Goal: Task Accomplishment & Management: Complete application form

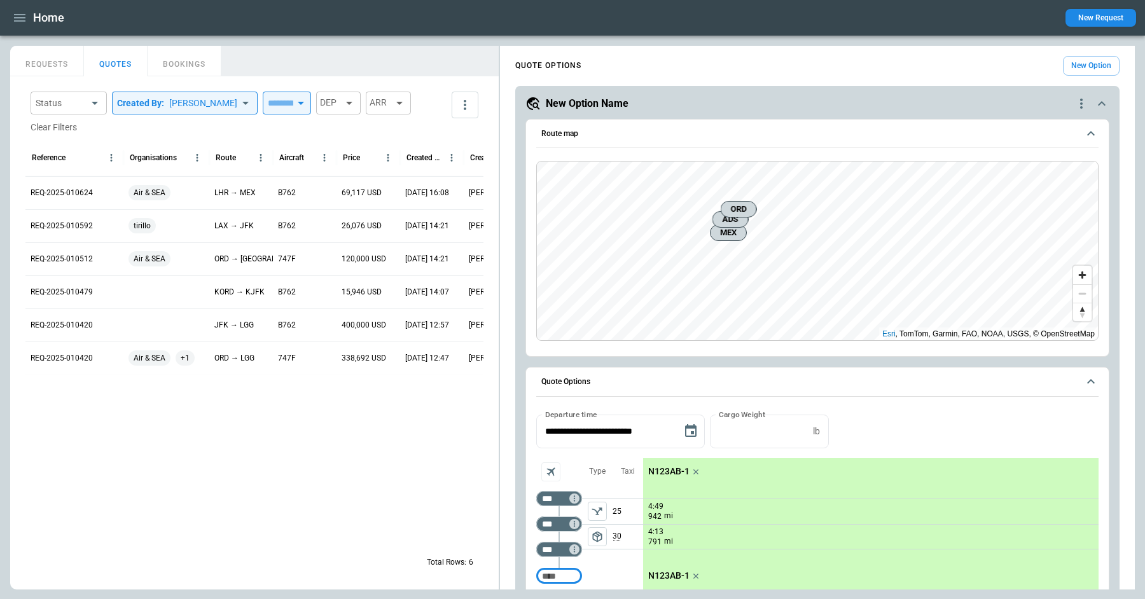
click at [1033, 67] on div "QUOTE OPTIONS New Option" at bounding box center [817, 66] width 604 height 20
click at [1082, 270] on span "Zoom in" at bounding box center [1082, 275] width 18 height 18
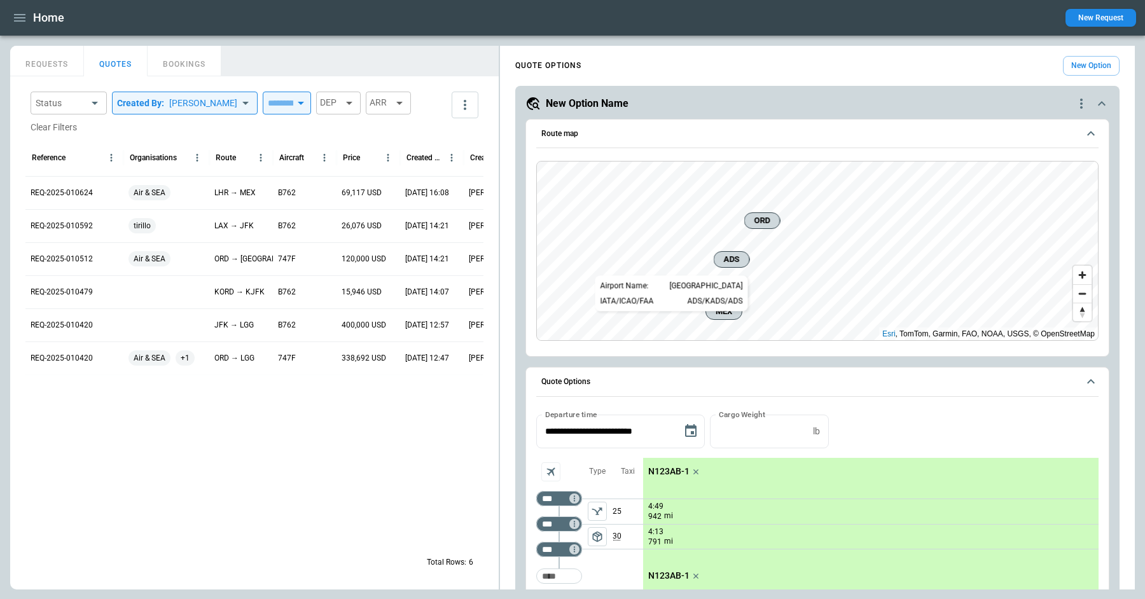
click at [739, 256] on span "ADS" at bounding box center [731, 259] width 25 height 13
click at [739, 102] on div "New Option Name" at bounding box center [800, 103] width 548 height 15
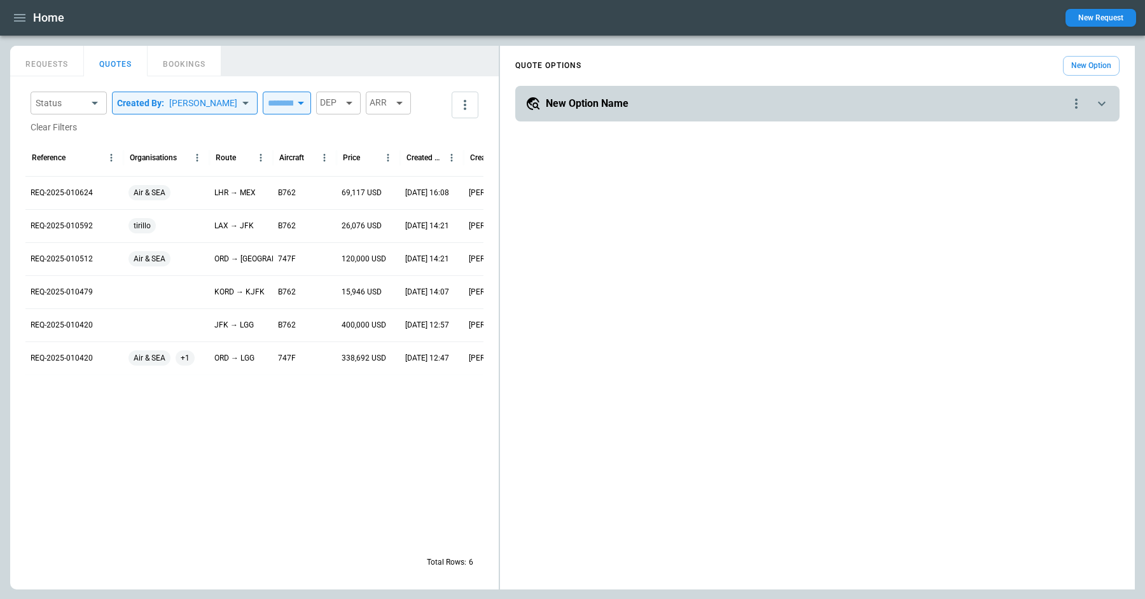
click at [739, 102] on div "New Option Name" at bounding box center [797, 103] width 543 height 15
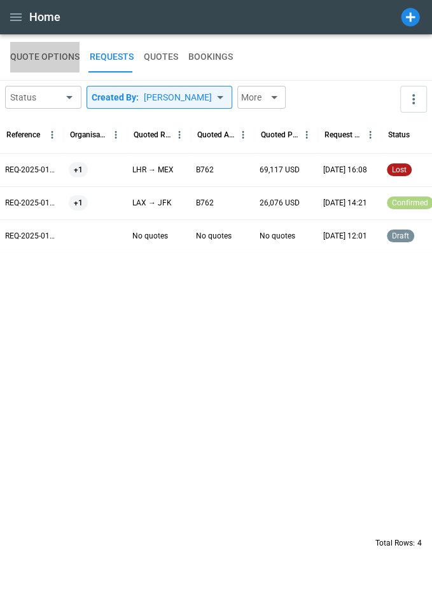
click at [39, 51] on button "QUOTE OPTIONS" at bounding box center [44, 57] width 69 height 31
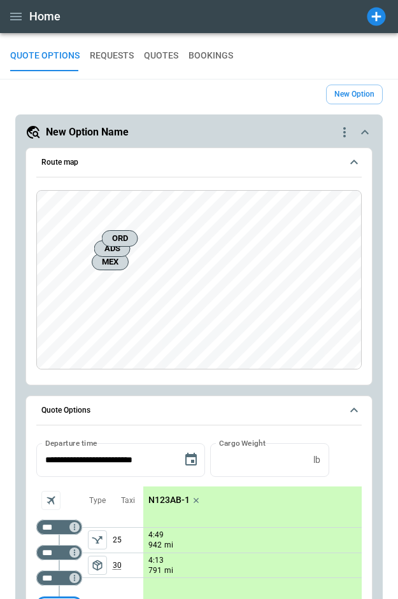
click at [118, 56] on button "REQUESTS" at bounding box center [112, 56] width 44 height 31
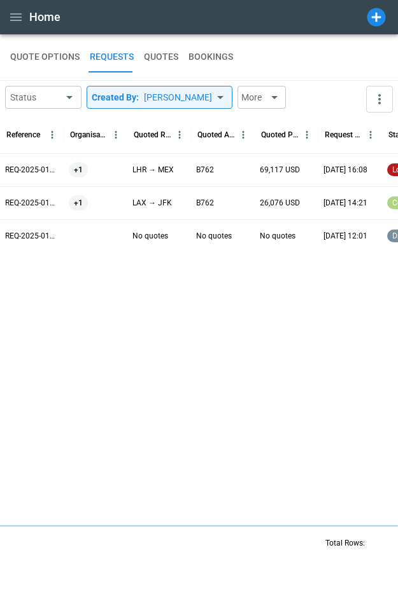
click at [36, 158] on div "REQ-2025-010624" at bounding box center [32, 169] width 64 height 33
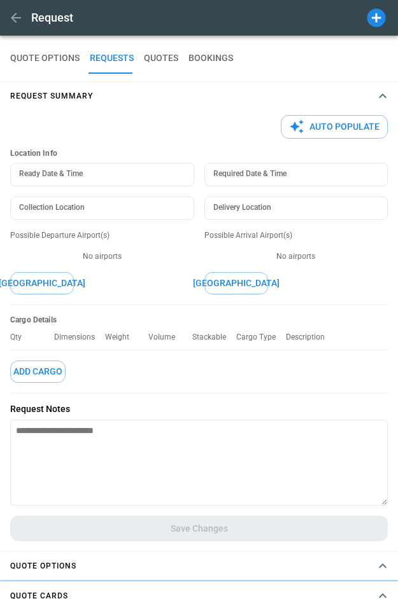
type textarea "*"
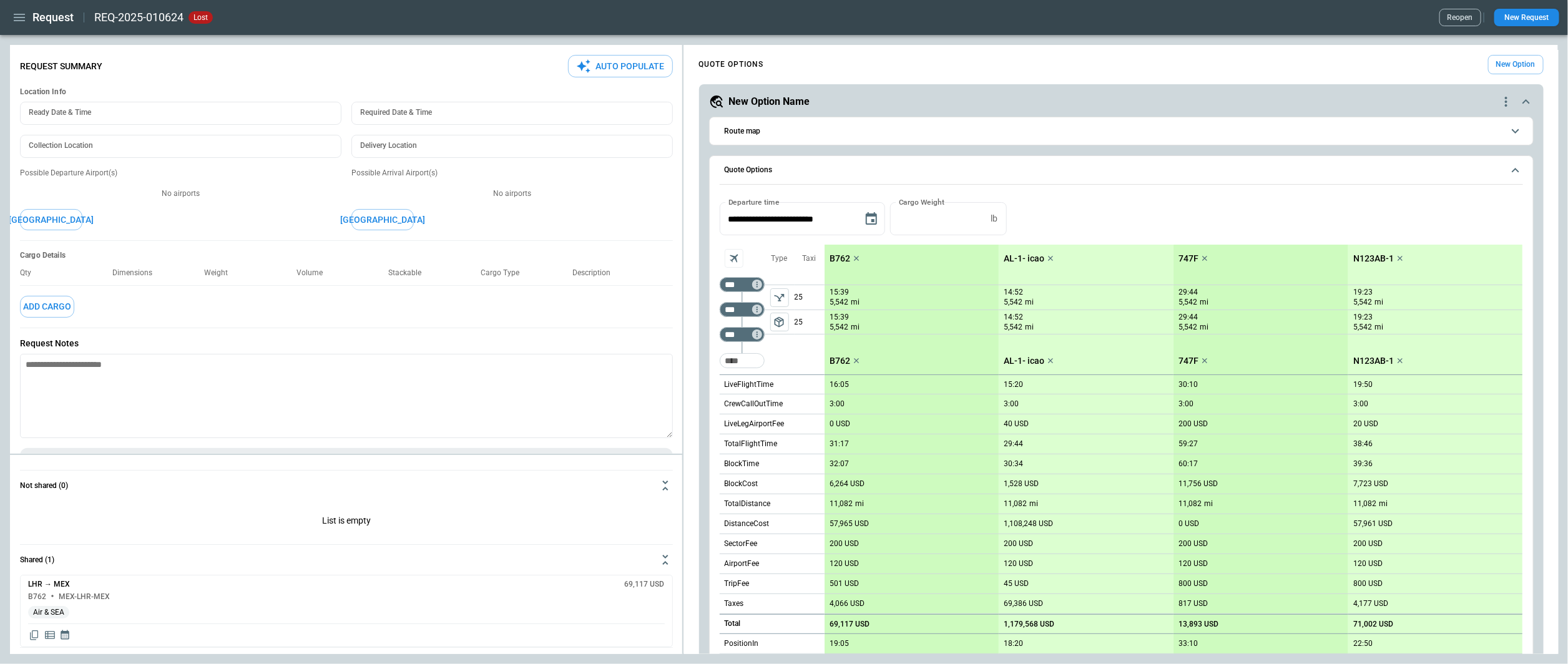
click at [906, 166] on span "Quote Options" at bounding box center [1114, 170] width 778 height 8
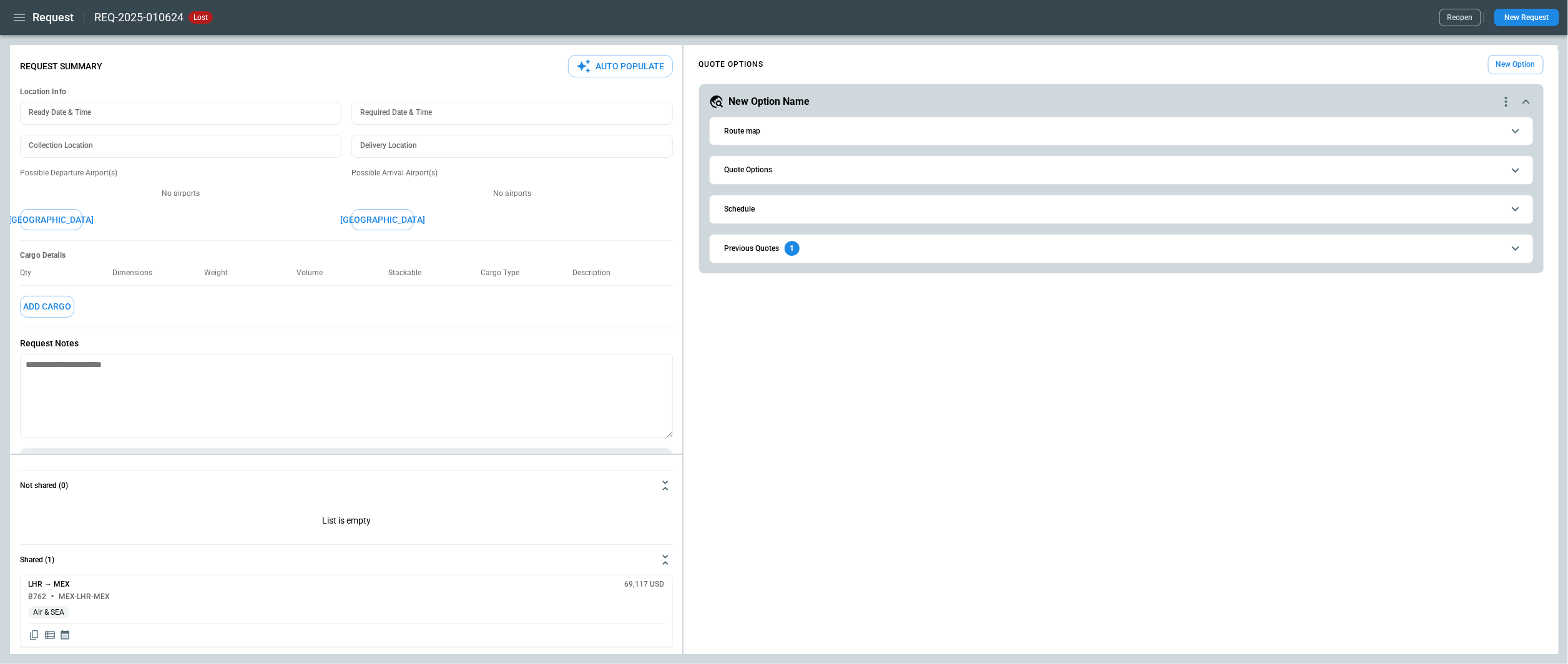
click at [889, 241] on span "Previous Quotes 1" at bounding box center [1114, 248] width 778 height 15
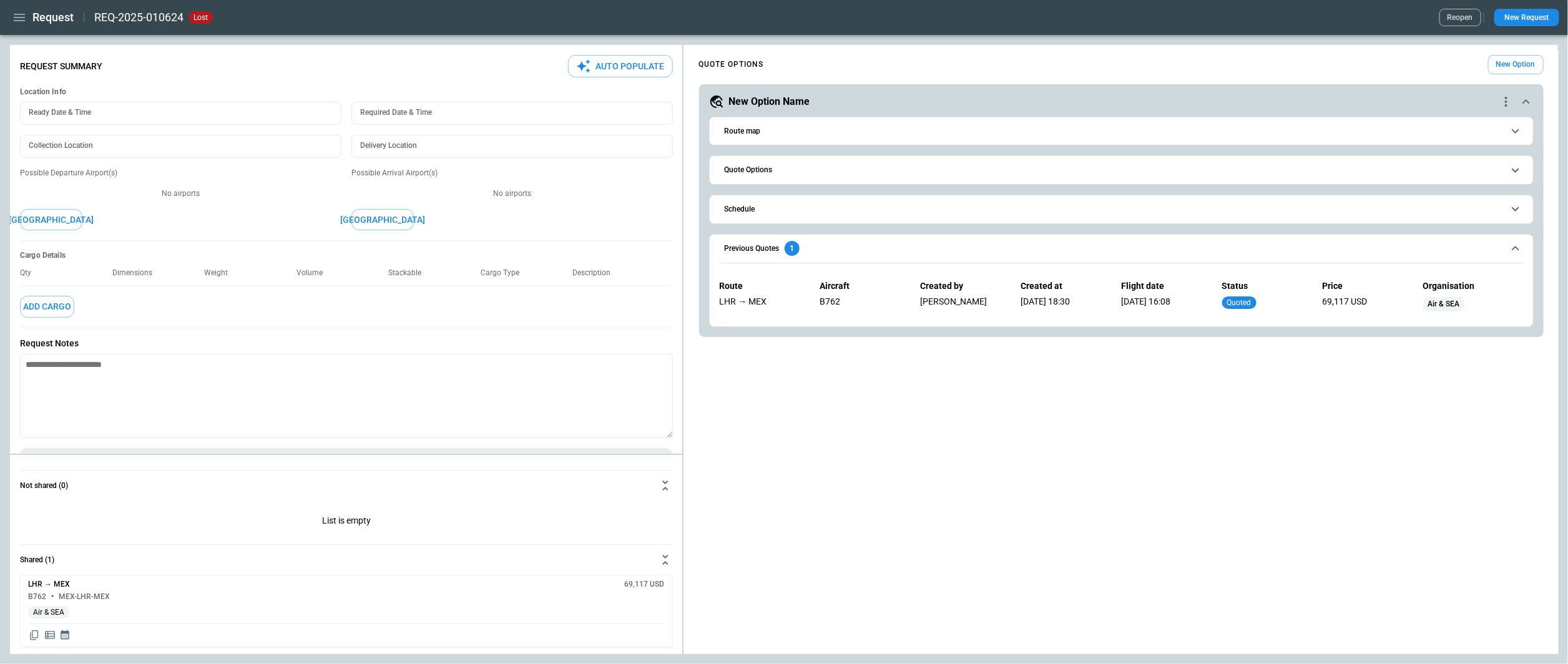
click at [889, 241] on span "Previous Quotes 1" at bounding box center [1114, 248] width 778 height 15
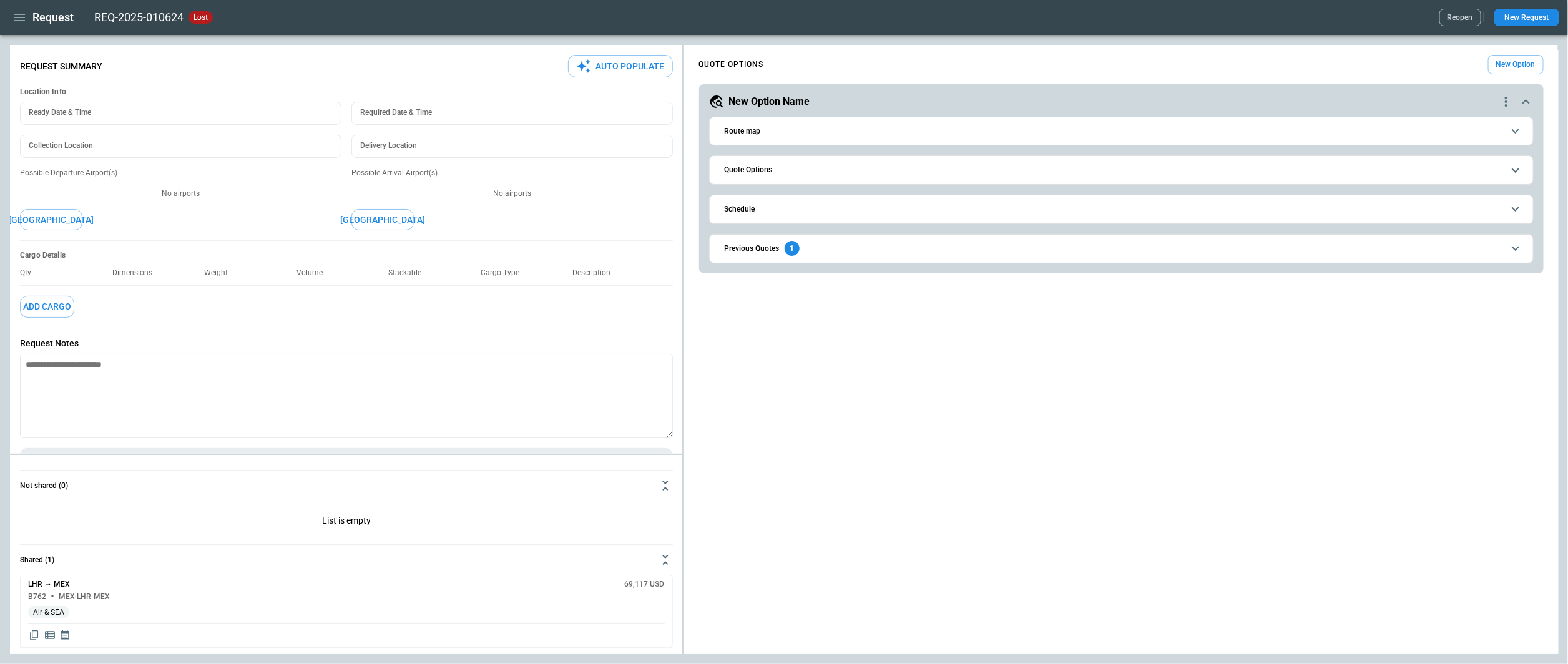
click at [867, 164] on button "Quote Options" at bounding box center [1122, 170] width 804 height 28
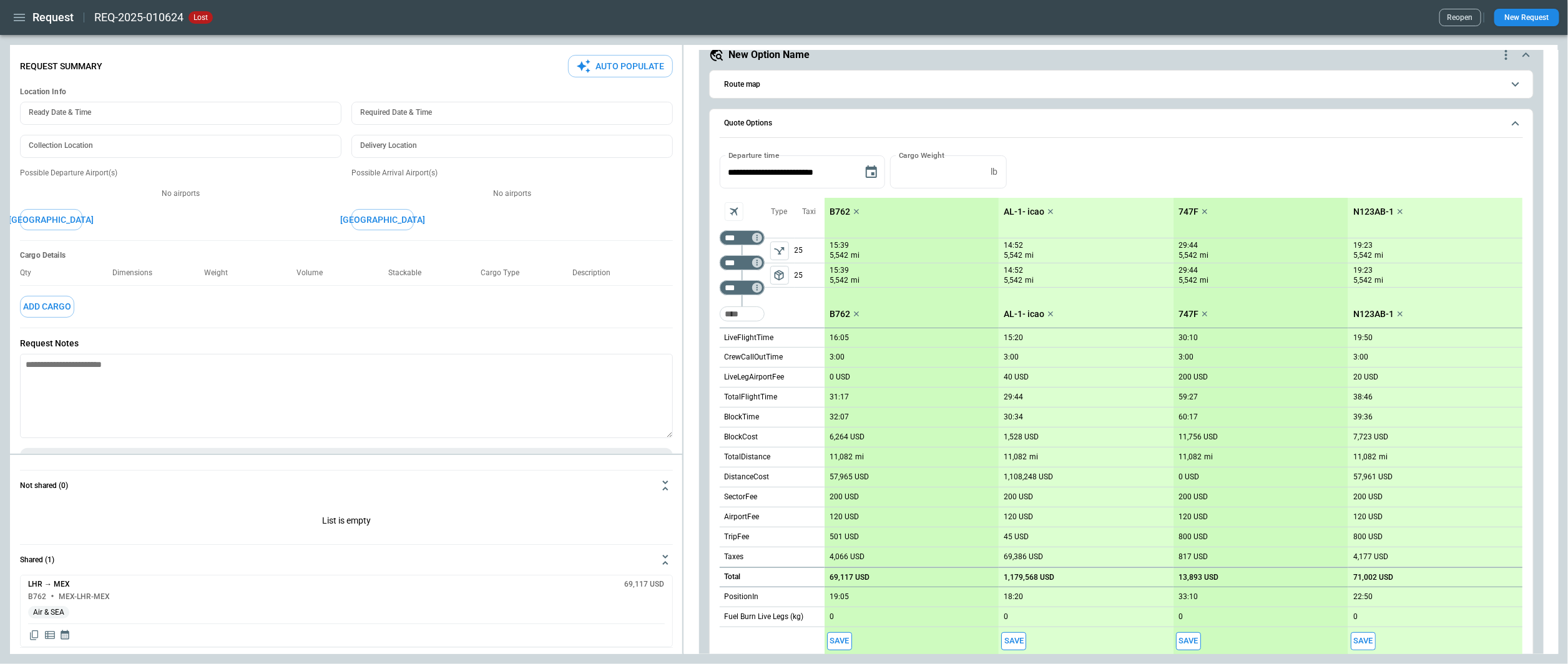
scroll to position [42, 0]
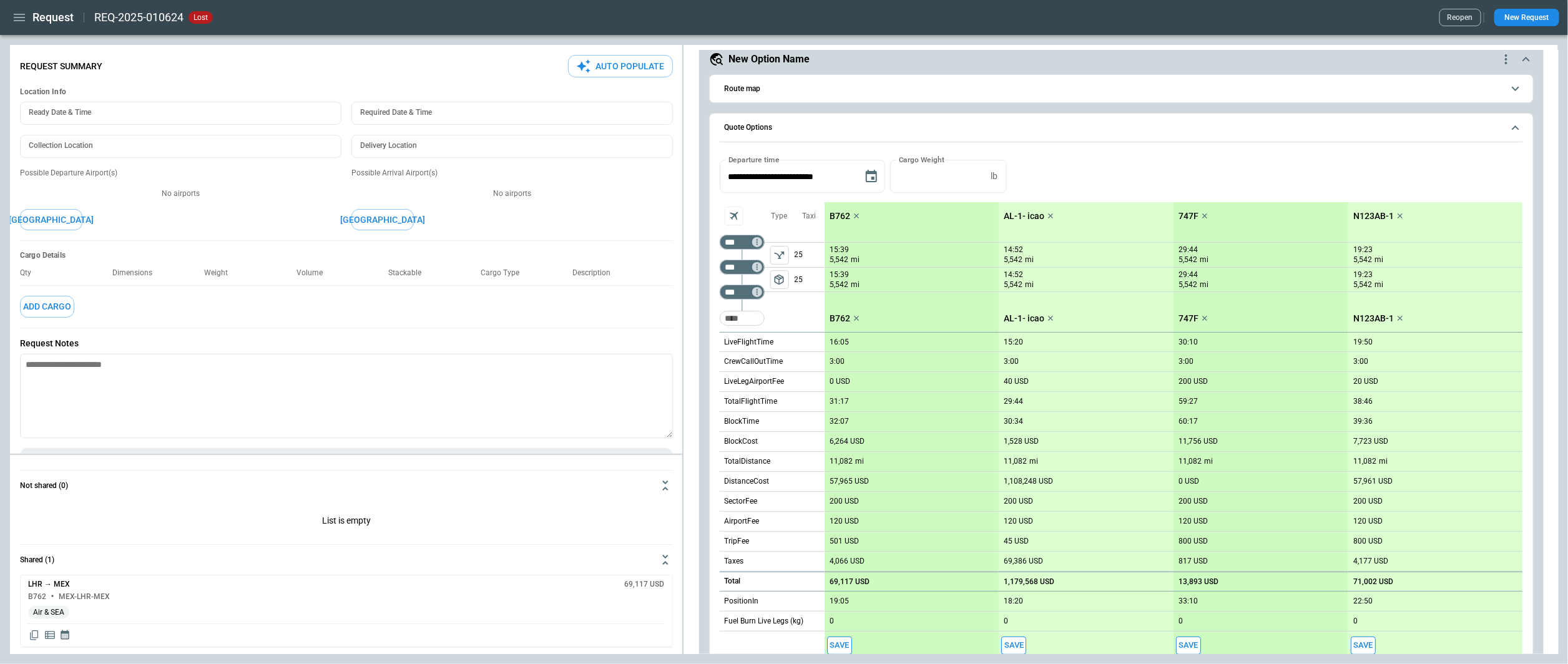
click at [848, 134] on button "Quote Options" at bounding box center [1122, 128] width 804 height 28
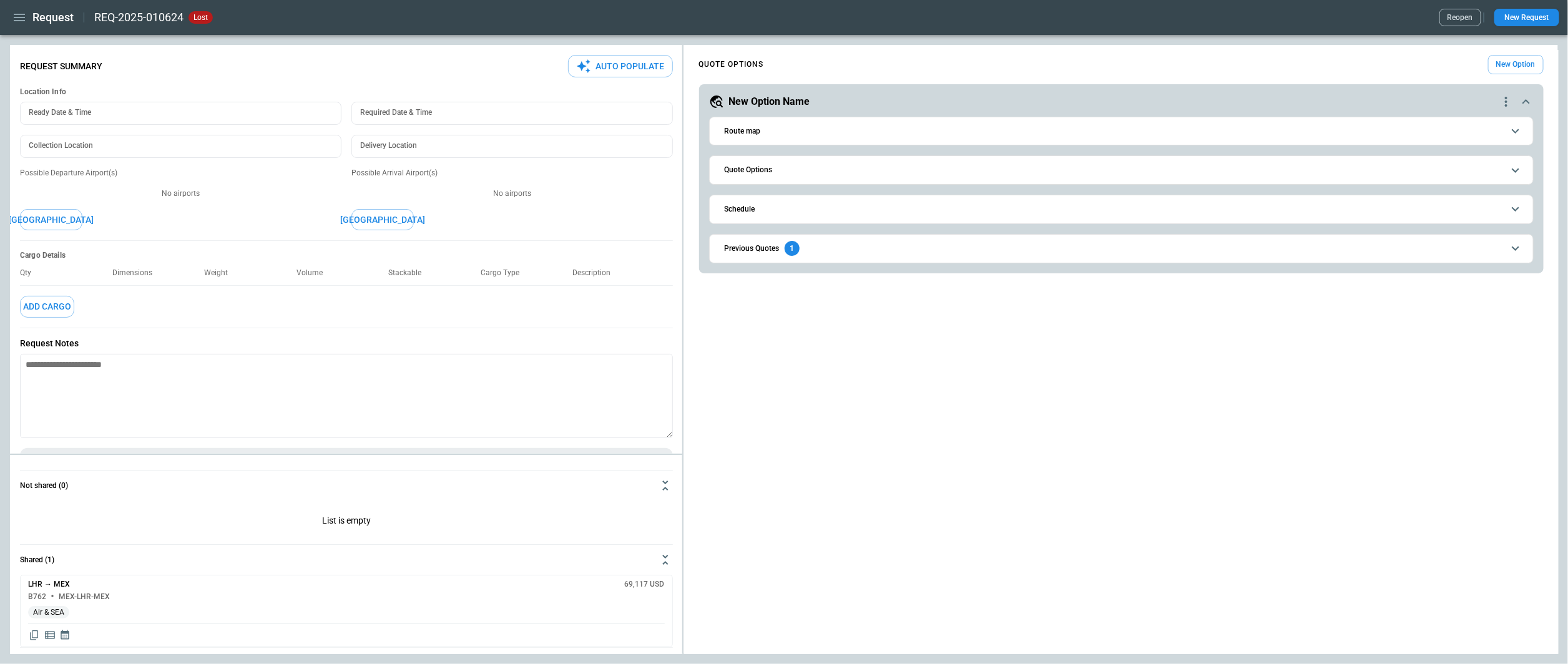
scroll to position [0, 0]
click at [649, 74] on button "Auto Populate" at bounding box center [620, 67] width 105 height 24
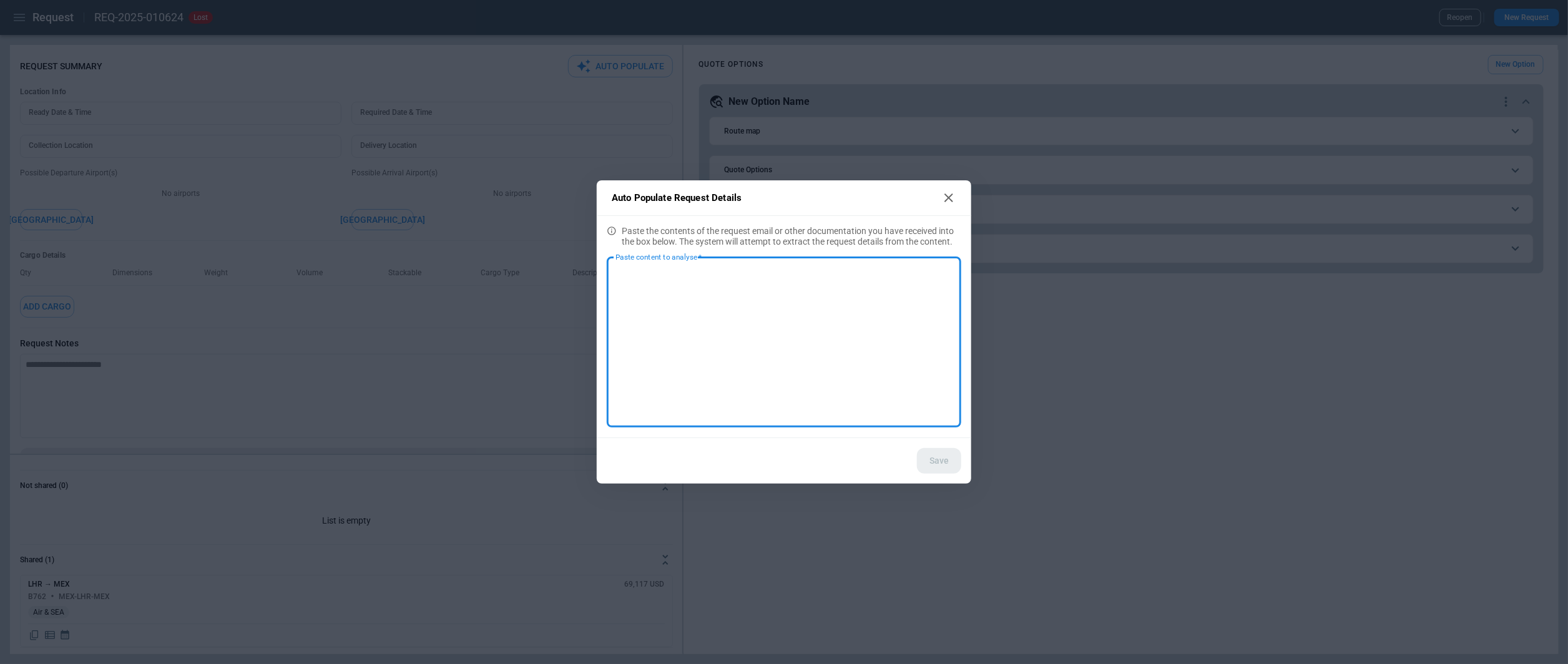
click at [949, 193] on icon at bounding box center [949, 197] width 15 height 15
type textarea "*"
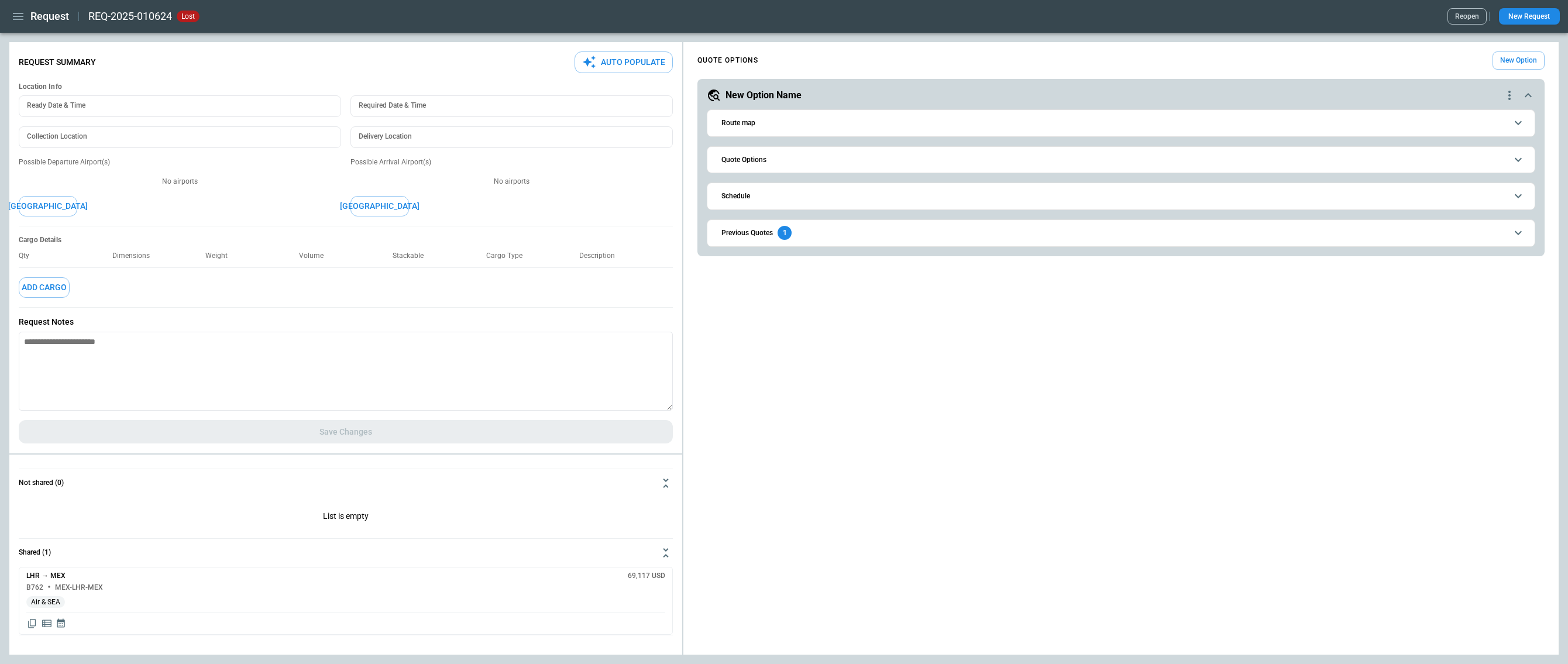
click at [787, 126] on button "Route map" at bounding box center [1120, 123] width 808 height 27
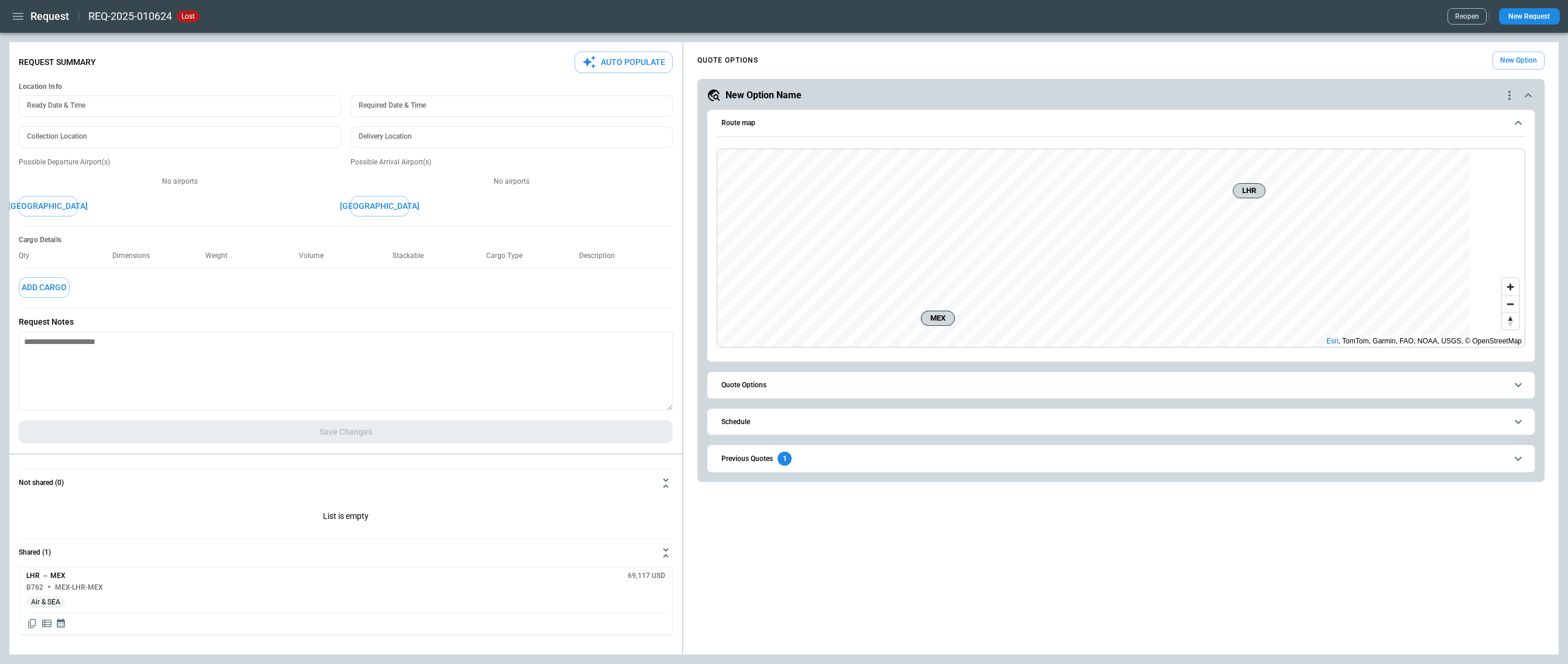
click at [1053, 382] on span "Quote Options" at bounding box center [1115, 385] width 785 height 7
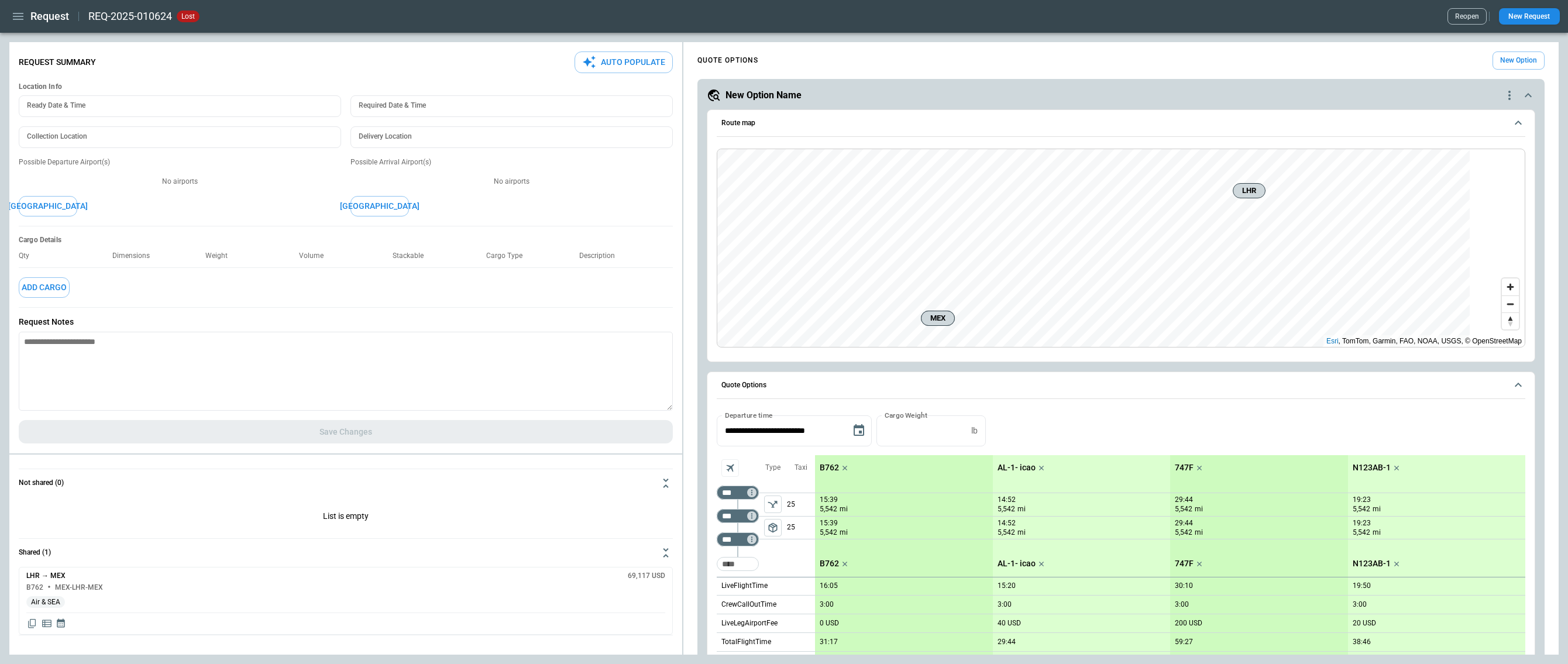
click at [1053, 382] on span "Quote Options" at bounding box center [1115, 385] width 785 height 7
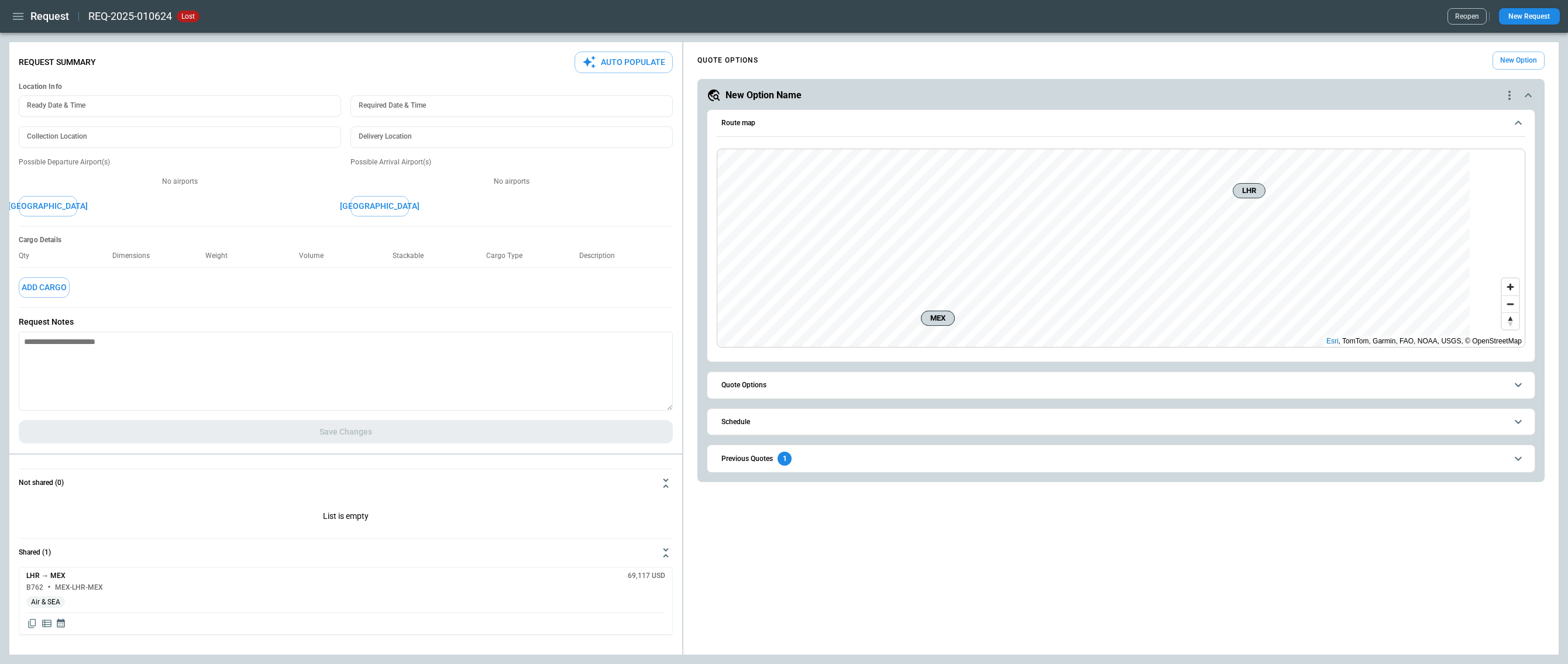
click at [1053, 410] on button "Schedule" at bounding box center [1120, 422] width 808 height 27
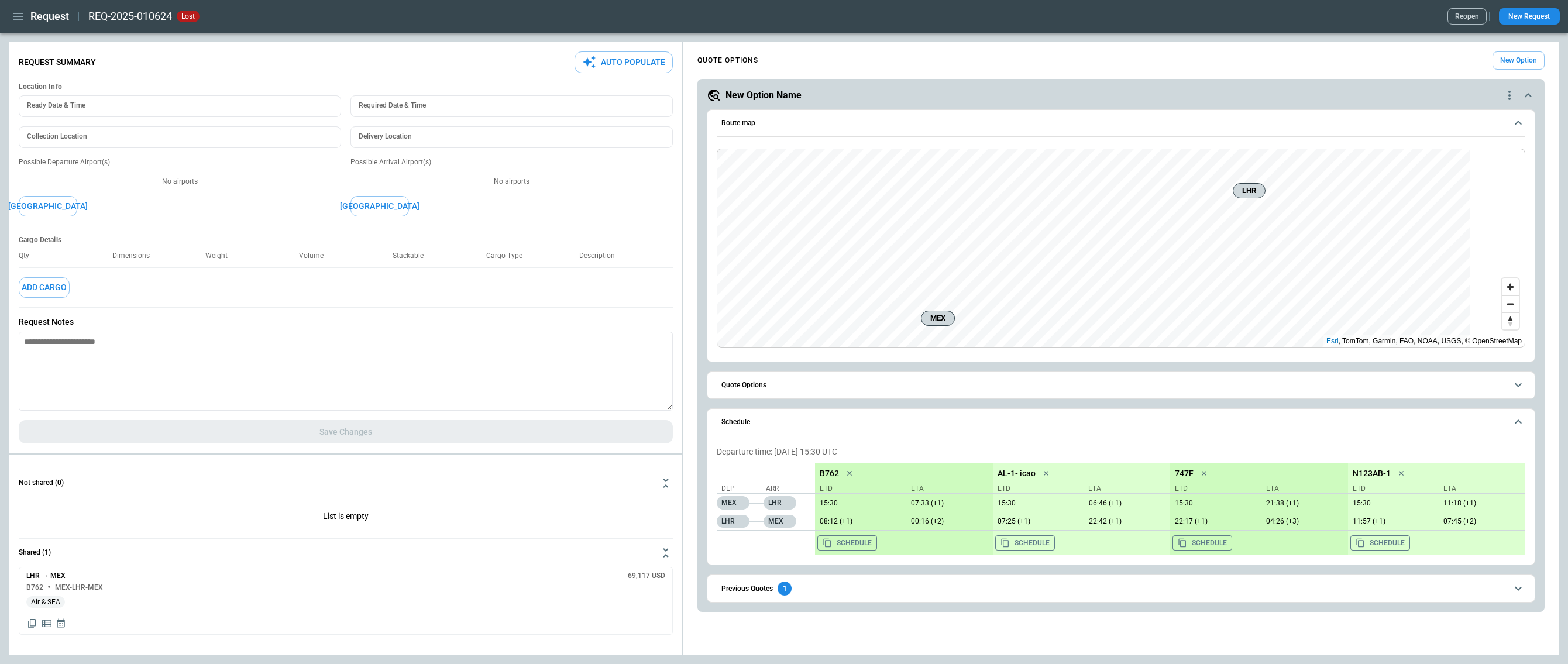
click at [1053, 410] on button "Schedule" at bounding box center [1120, 422] width 808 height 27
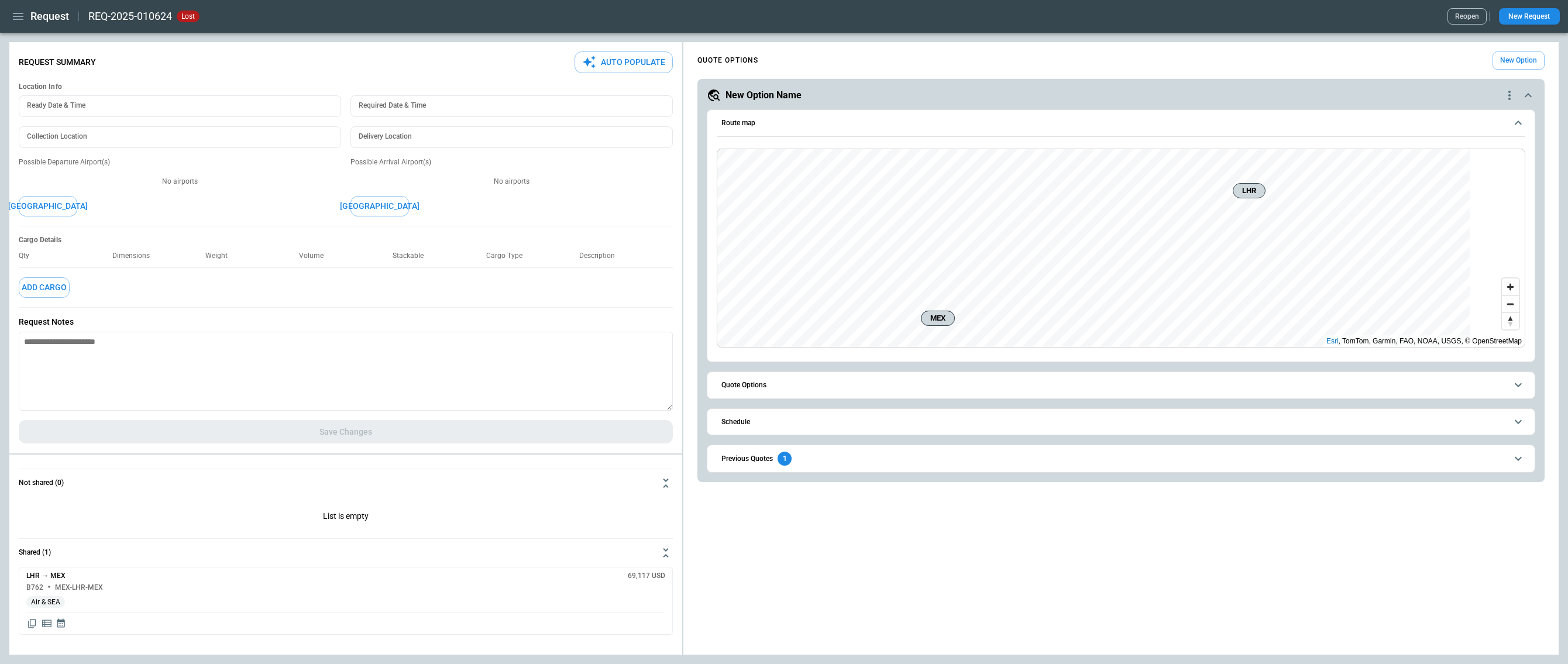
click at [1053, 454] on span "Previous Quotes 1" at bounding box center [1115, 458] width 785 height 14
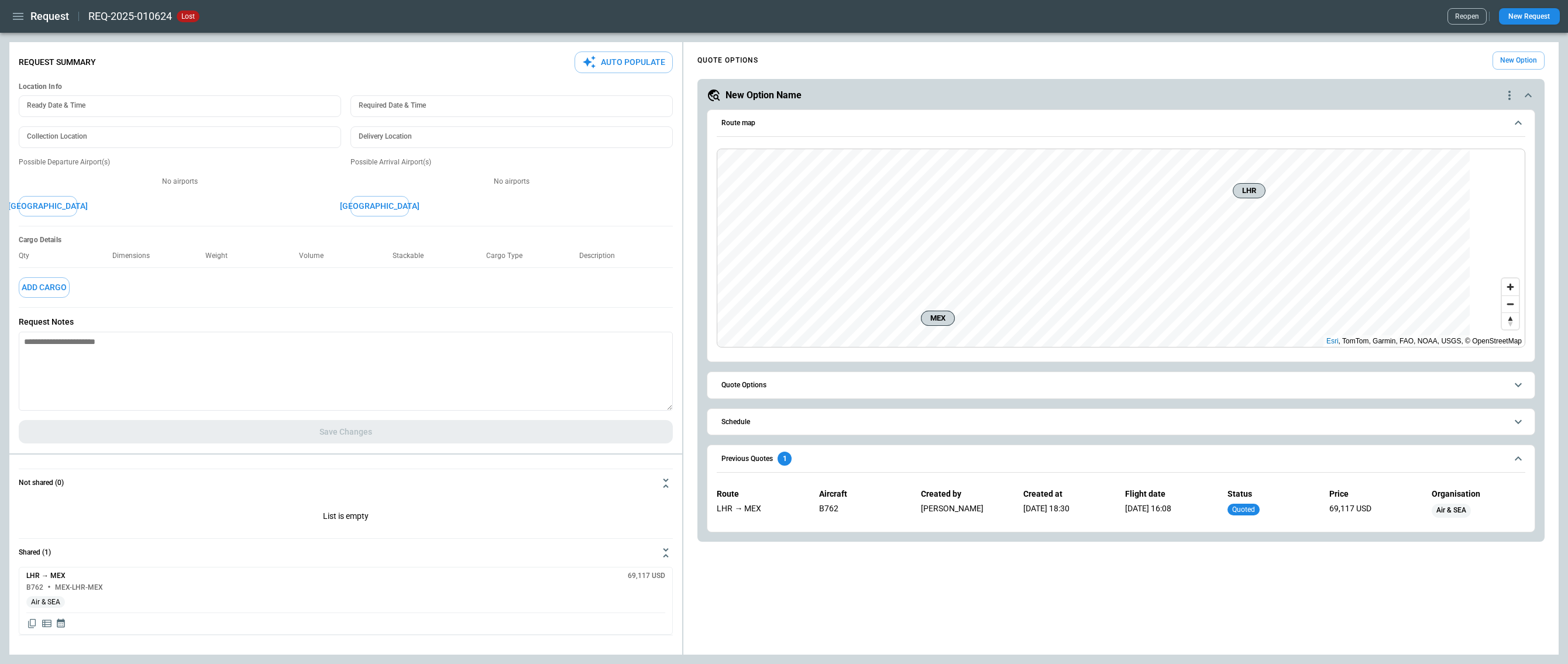
click at [1053, 454] on span "Previous Quotes 1" at bounding box center [1115, 458] width 785 height 14
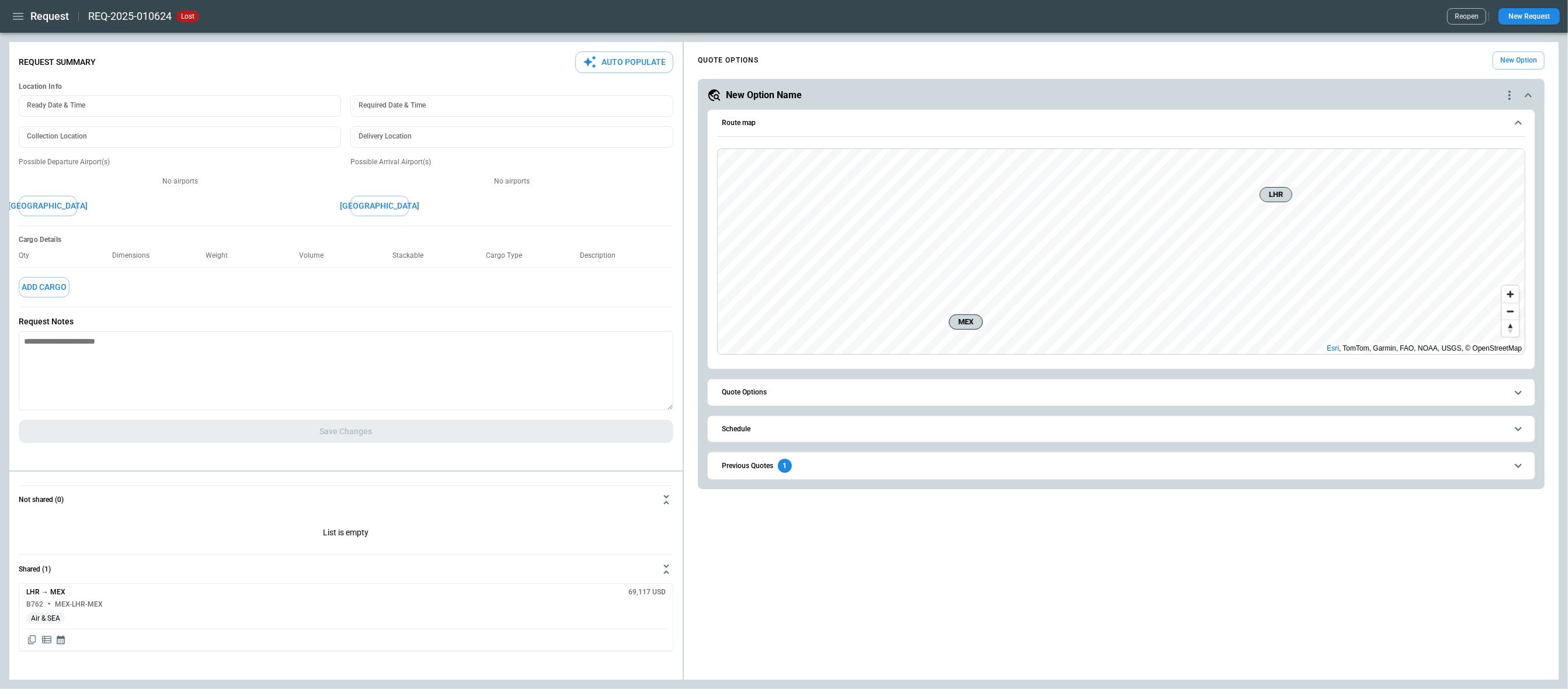
click at [834, 463] on span "Previous Quotes 1" at bounding box center [1114, 465] width 786 height 14
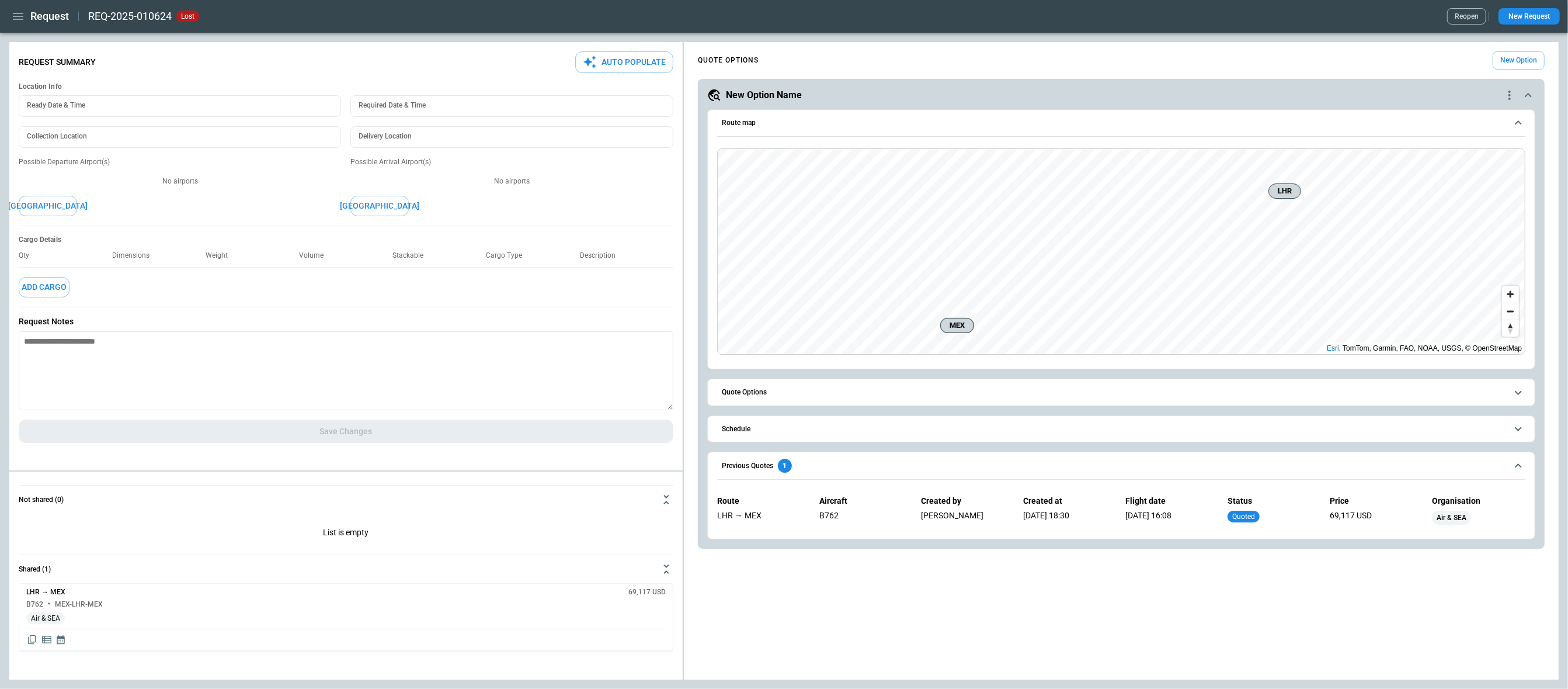
click at [760, 392] on h6 "Quote Options" at bounding box center [744, 392] width 45 height 7
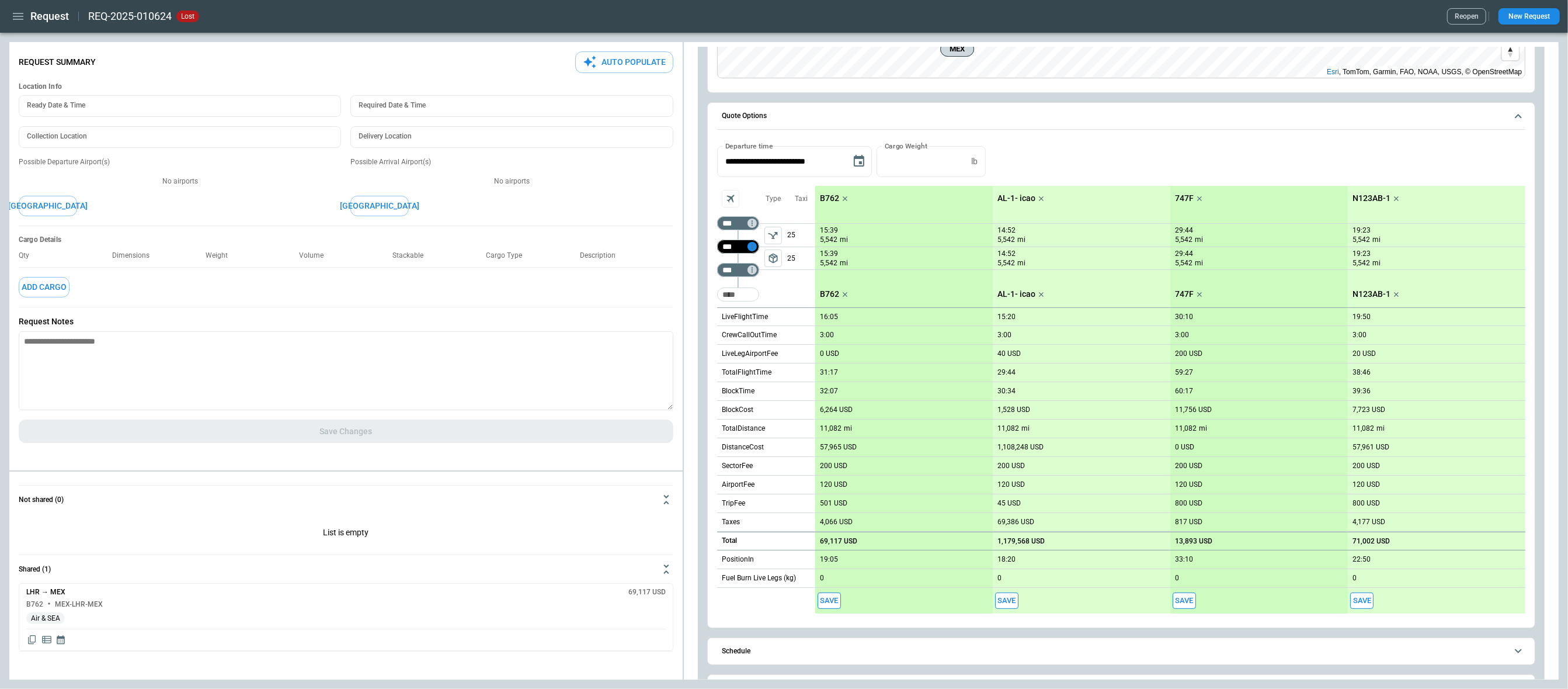
scroll to position [302, 0]
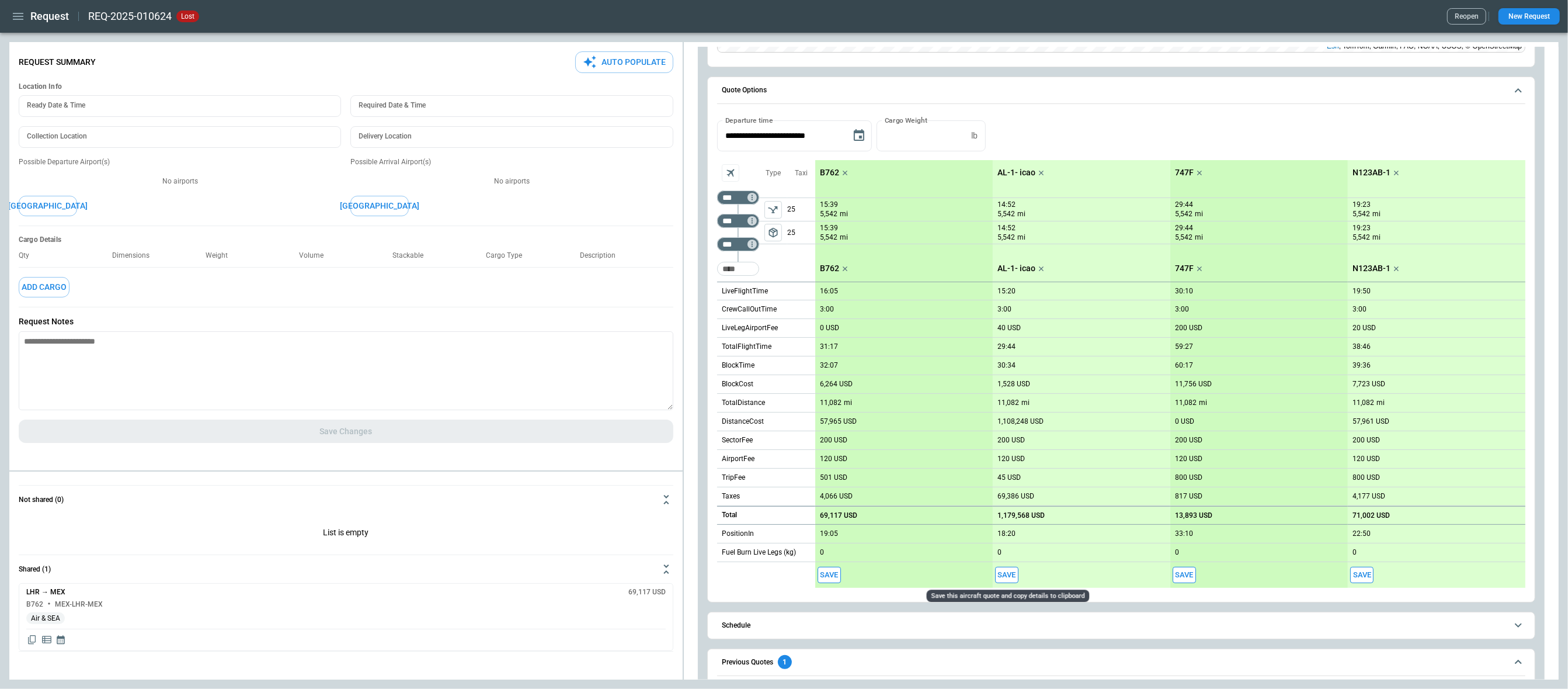
click at [1009, 550] on button "Save" at bounding box center [1006, 575] width 23 height 17
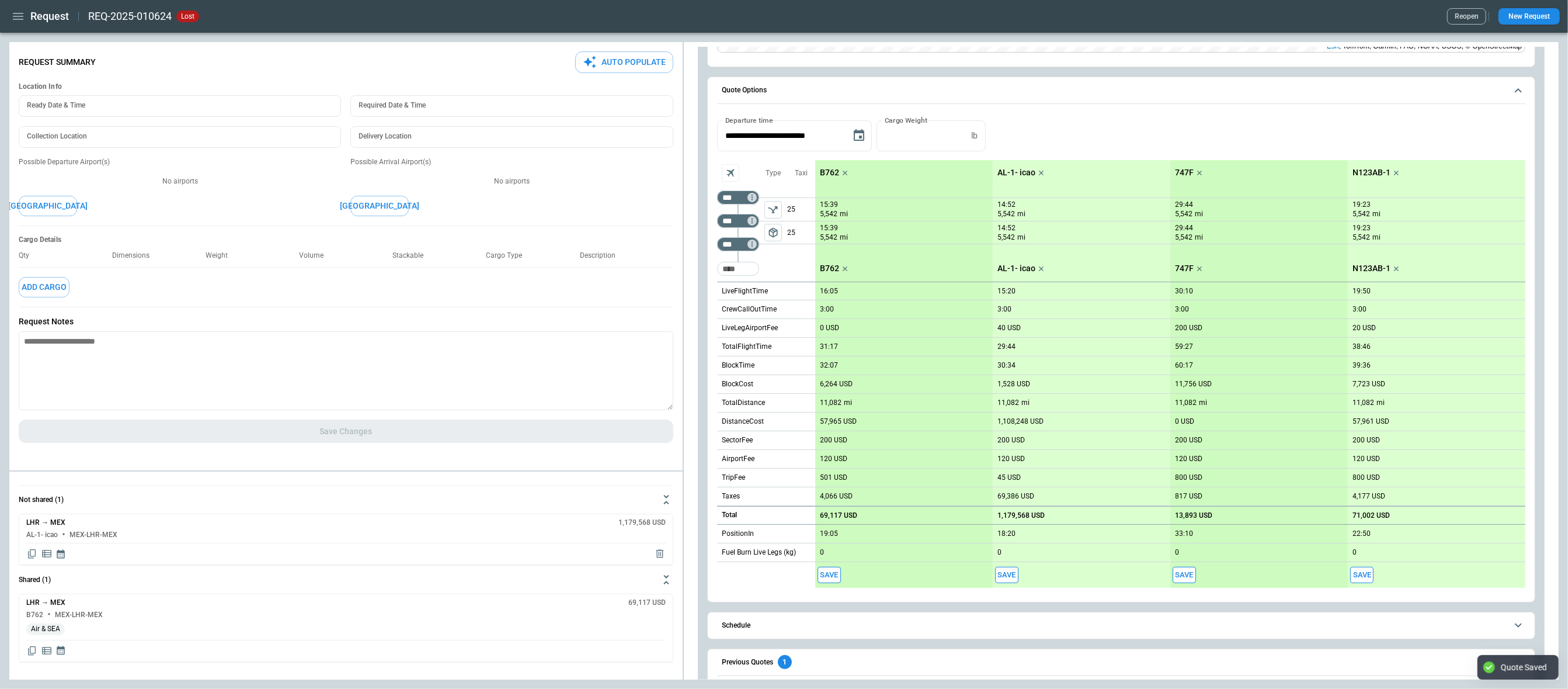
scroll to position [369, 0]
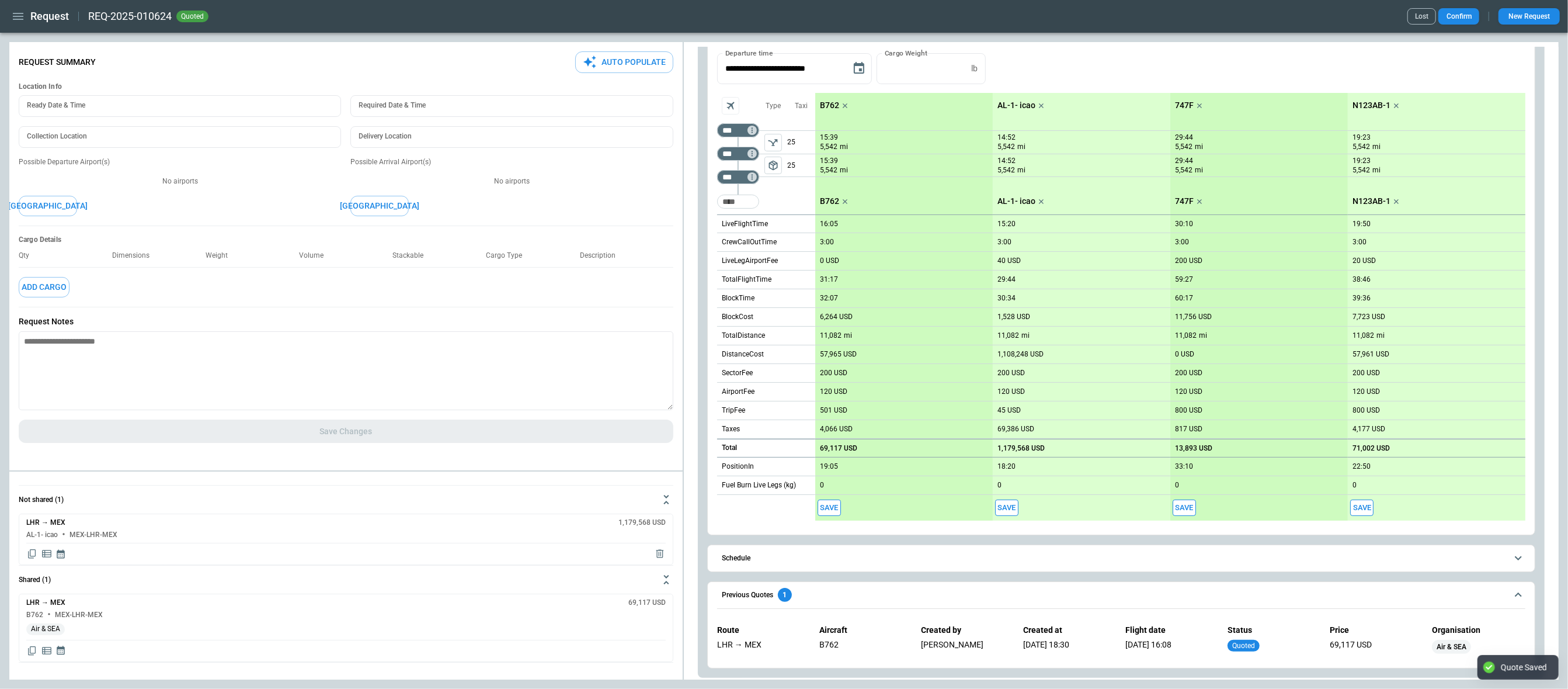
type textarea "*"
click at [21, 15] on icon "button" at bounding box center [17, 16] width 14 height 14
click at [25, 37] on li "Home" at bounding box center [52, 40] width 87 height 19
click at [53, 37] on li "Home" at bounding box center [52, 40] width 87 height 19
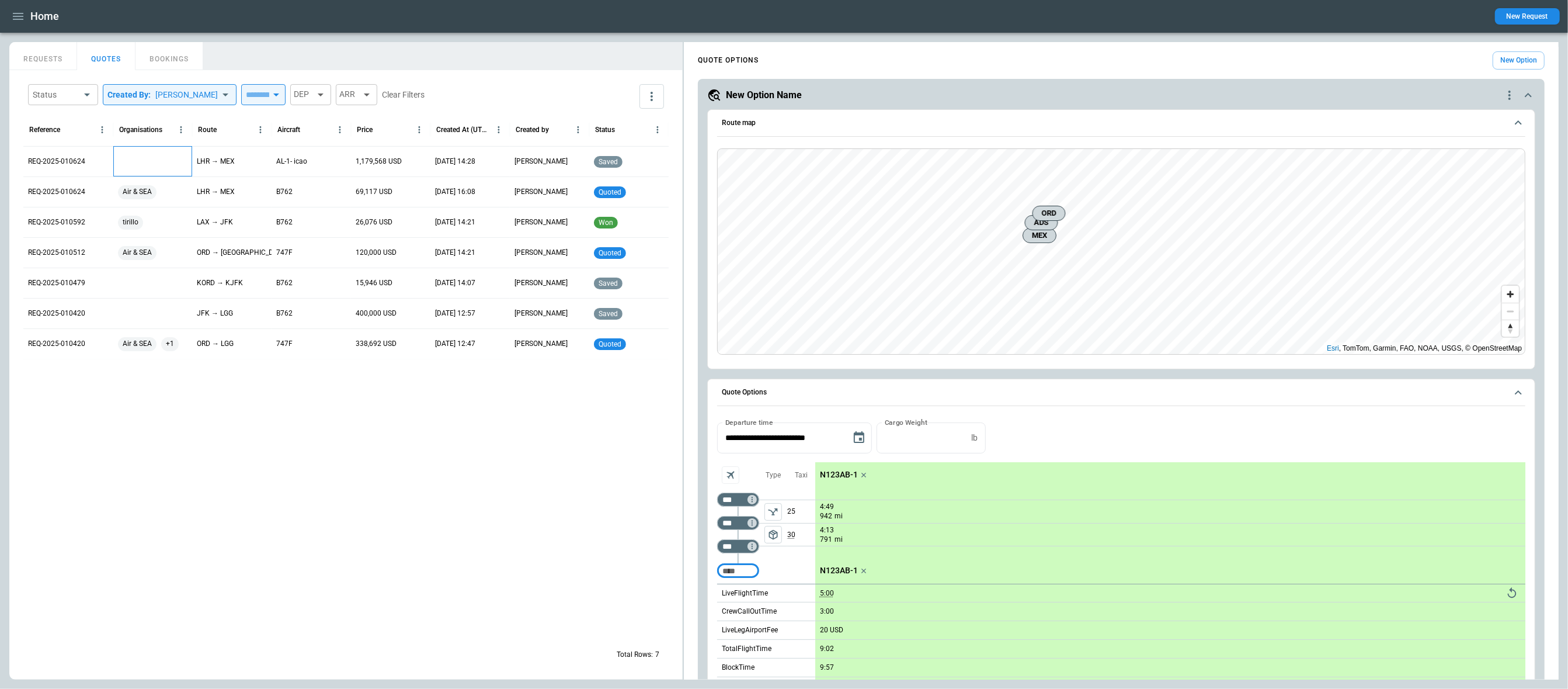
click at [136, 152] on div at bounding box center [152, 161] width 79 height 30
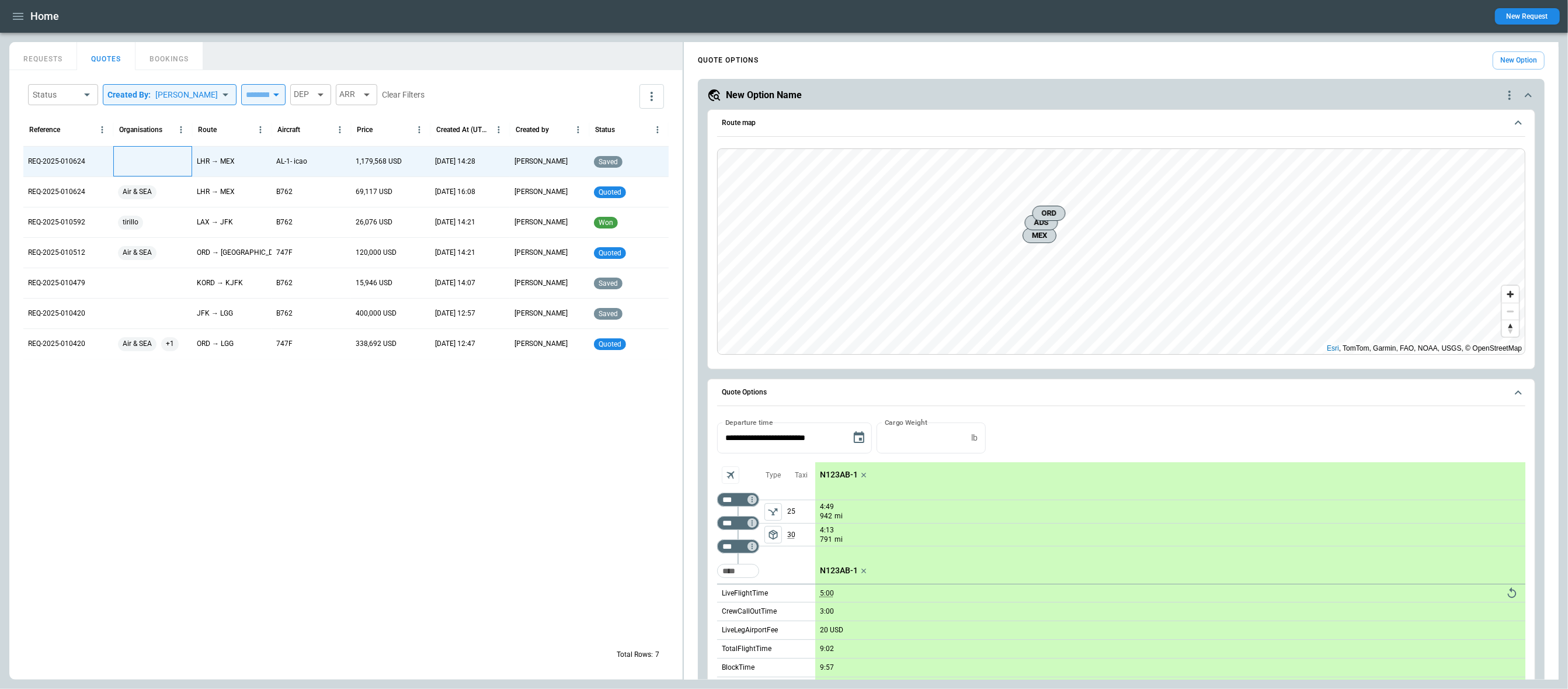
click at [140, 164] on div at bounding box center [152, 161] width 79 height 30
click at [140, 164] on input "text" at bounding box center [144, 163] width 50 height 20
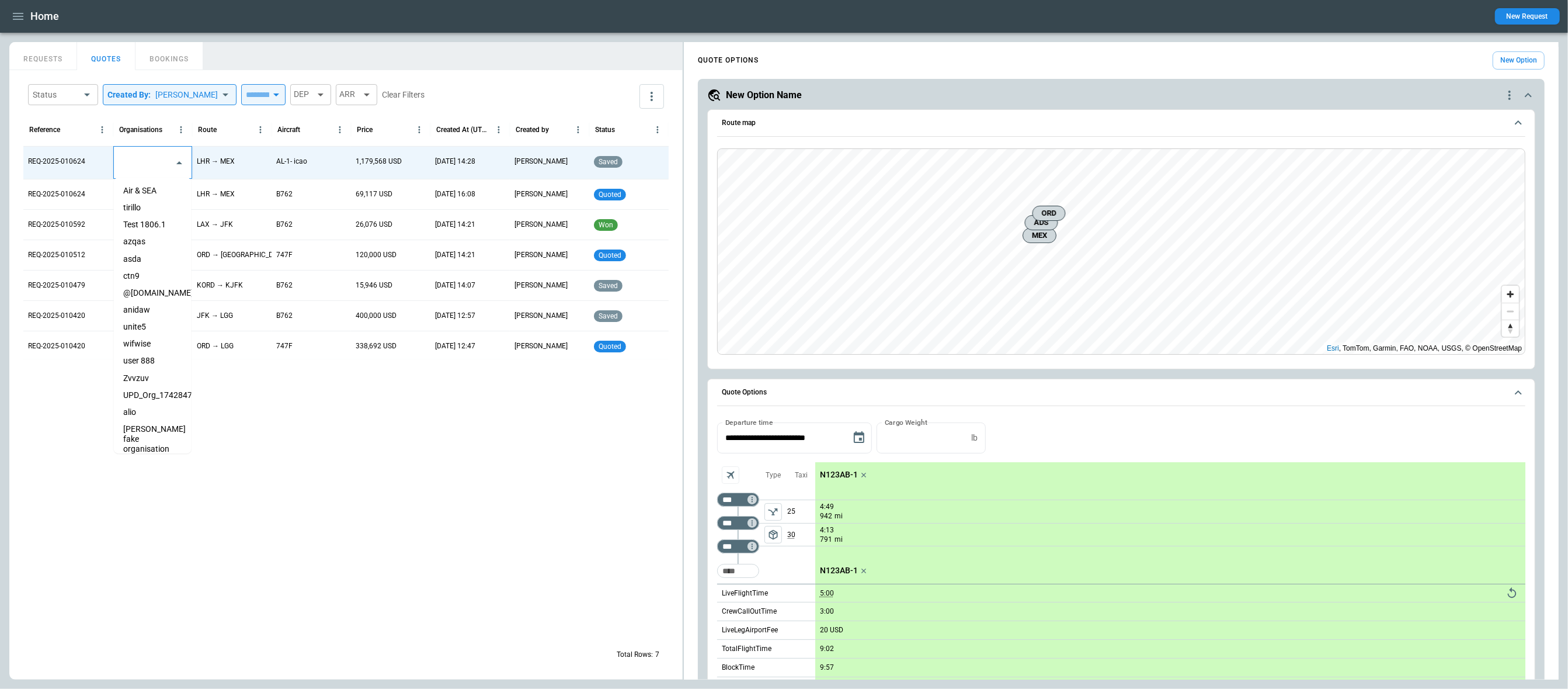
click at [142, 260] on li "asda" at bounding box center [152, 259] width 78 height 17
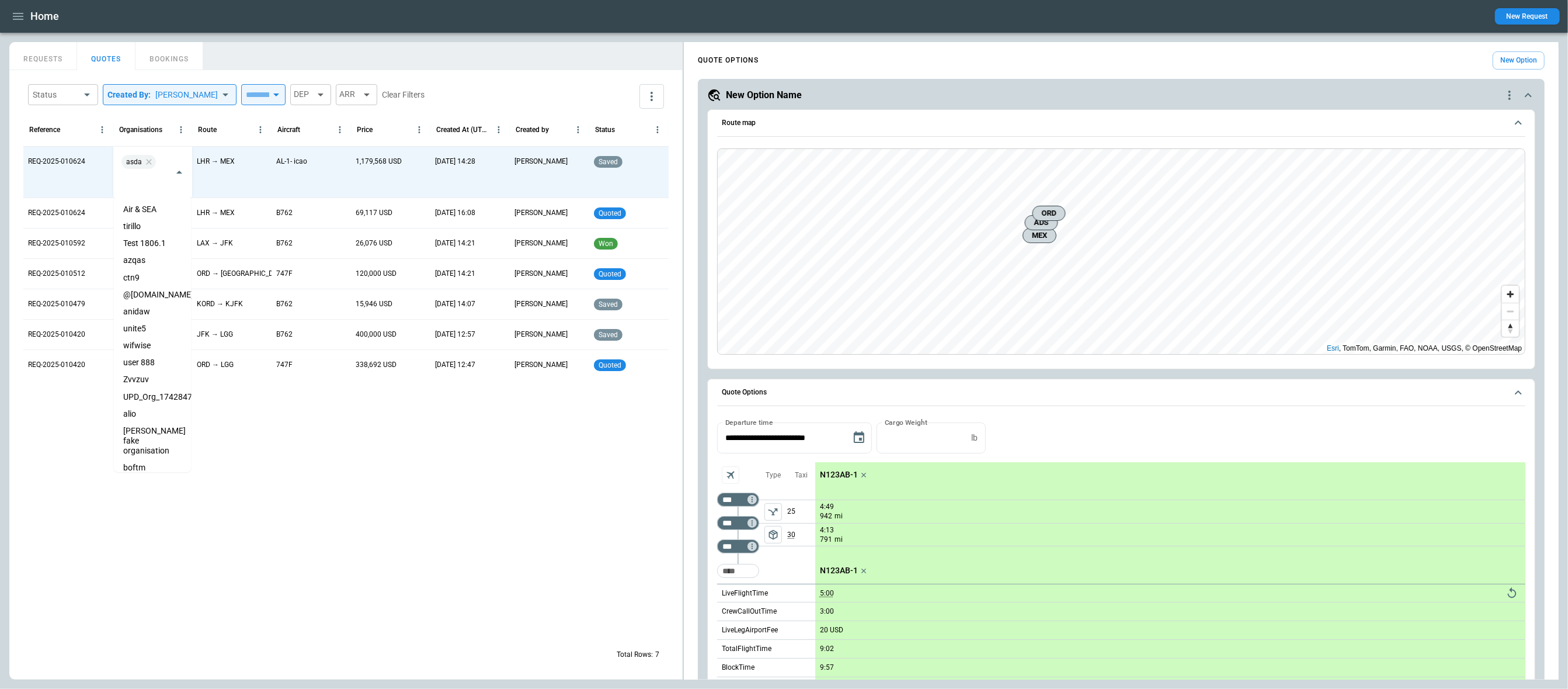
click at [18, 154] on div "**********" at bounding box center [346, 375] width 674 height 610
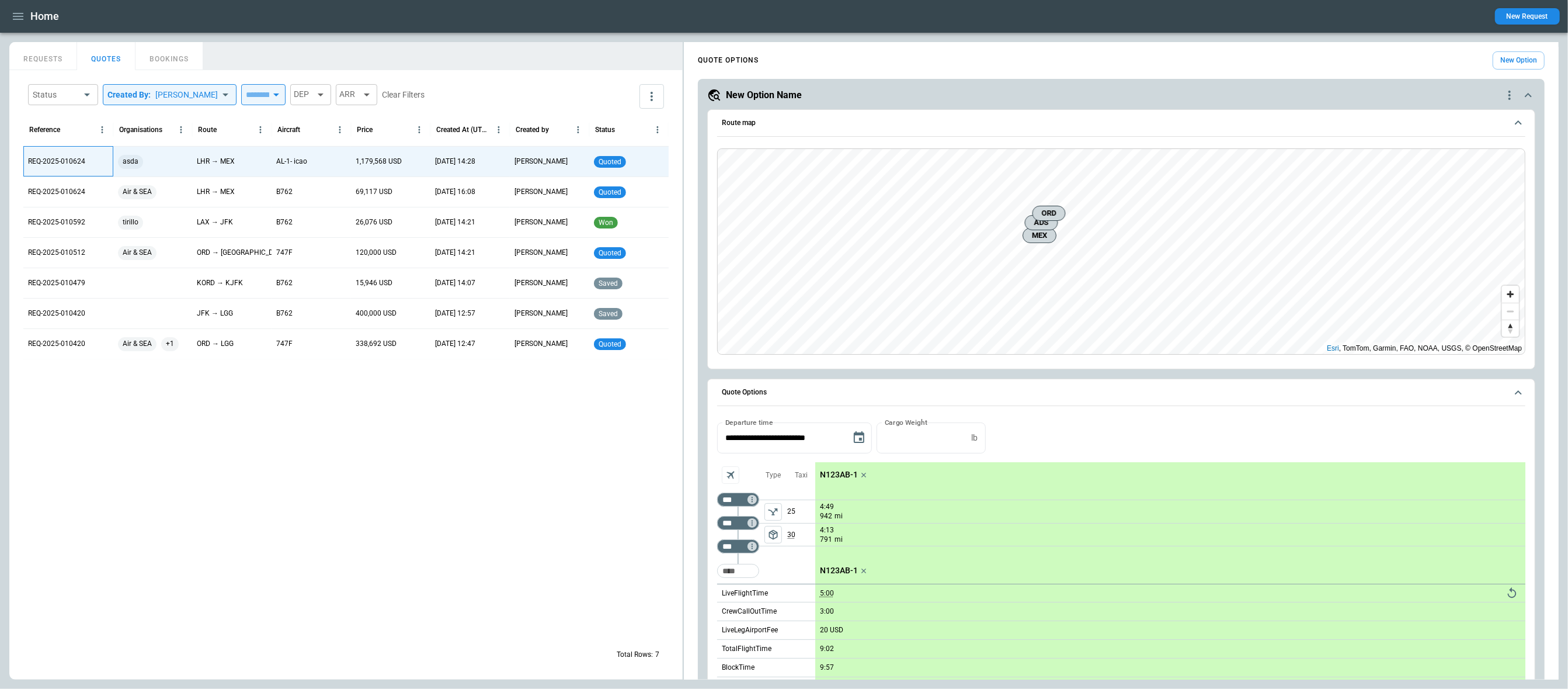
click at [52, 166] on div "REQ-2025-010624" at bounding box center [68, 161] width 90 height 30
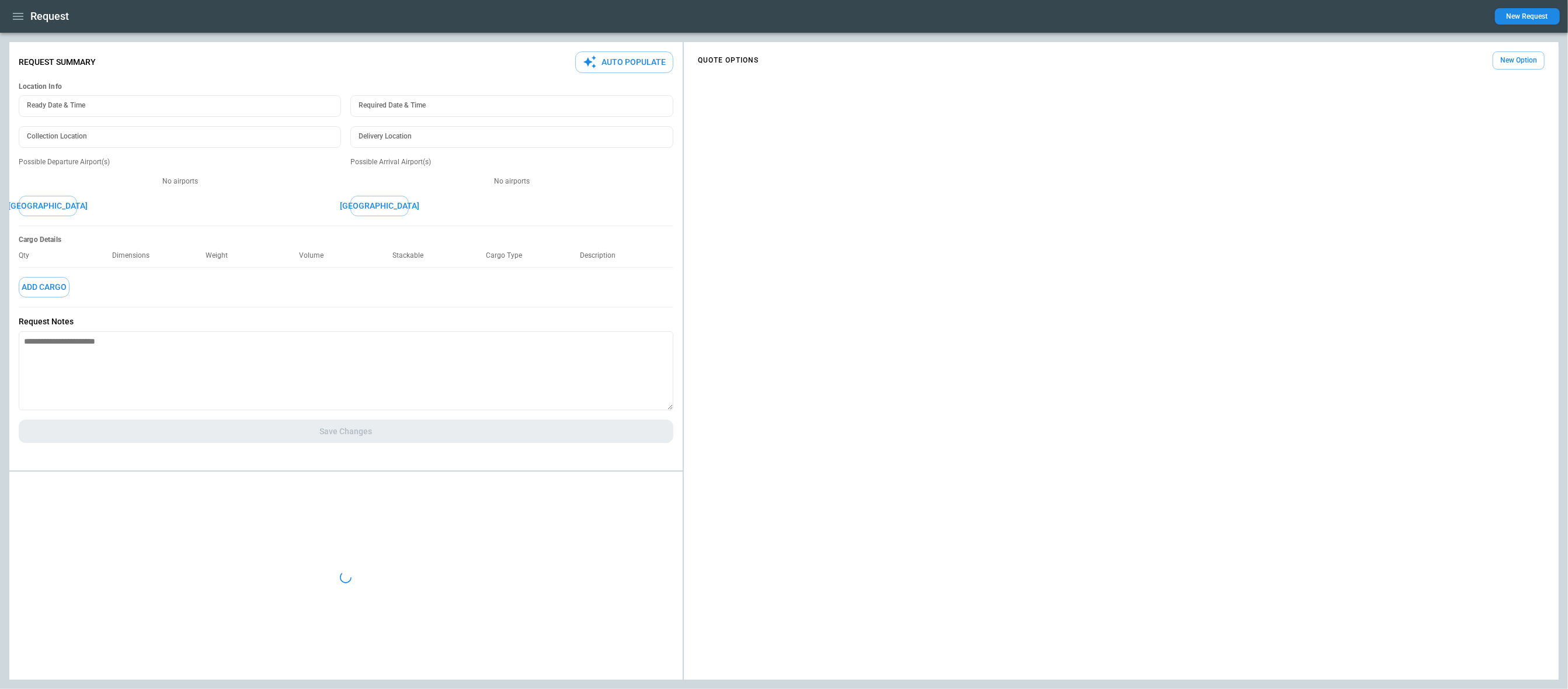
type textarea "*"
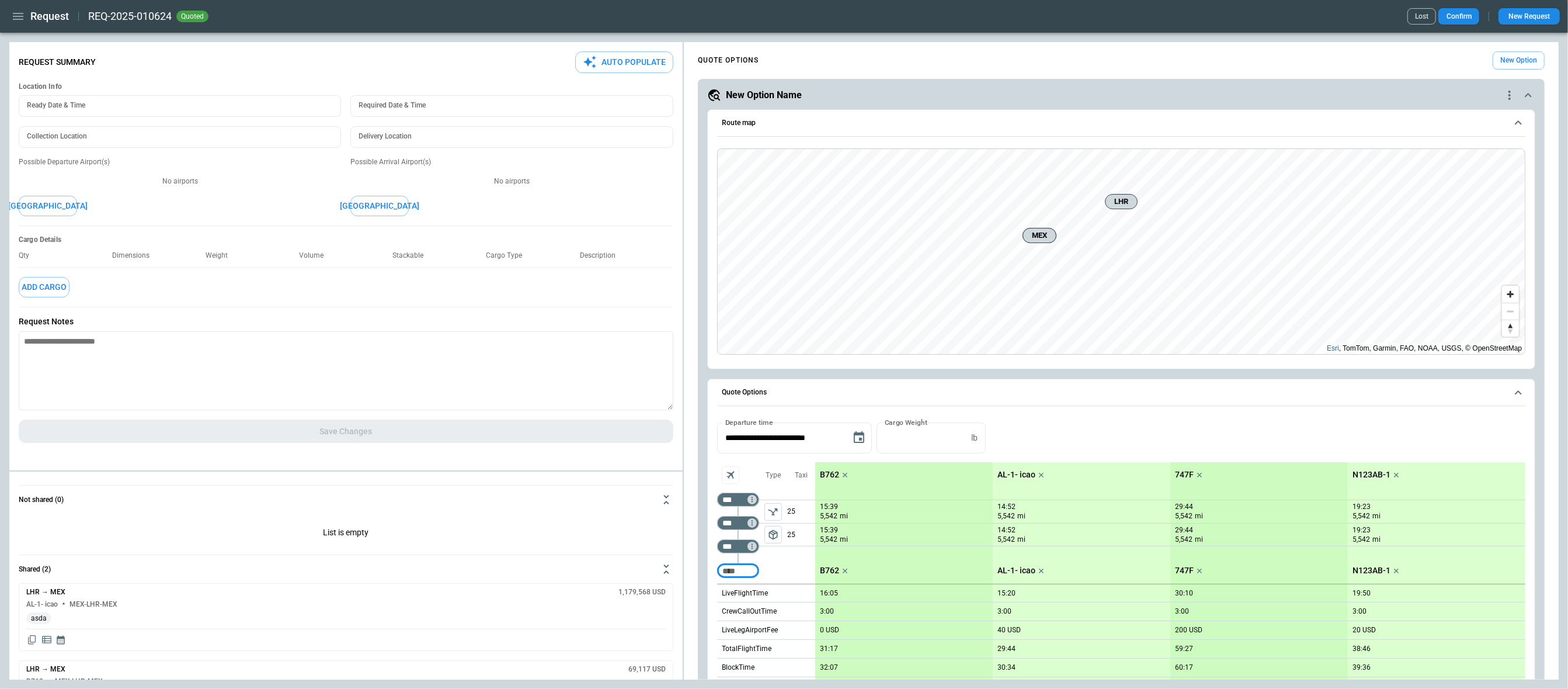
scroll to position [388, 0]
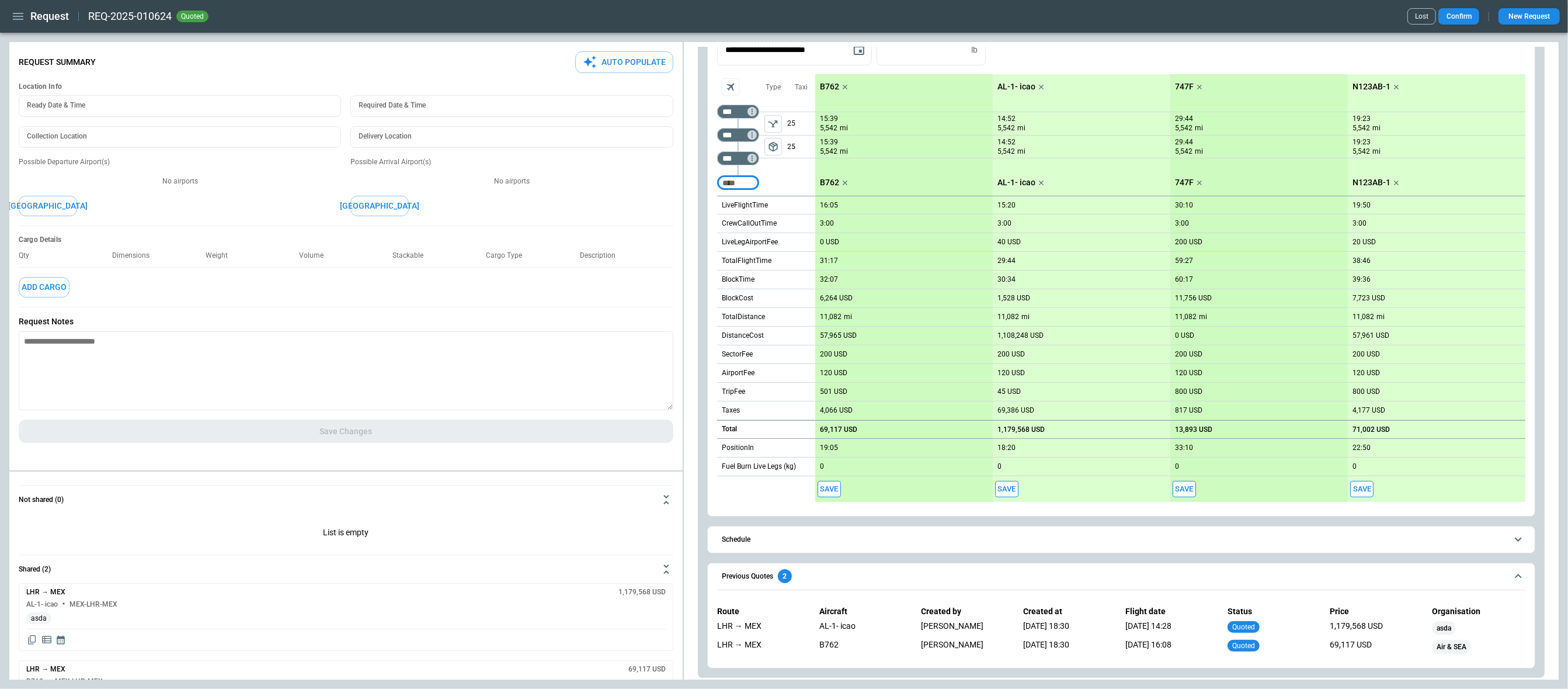
click at [1051, 550] on div "[DATE] 18:30" at bounding box center [1068, 627] width 88 height 14
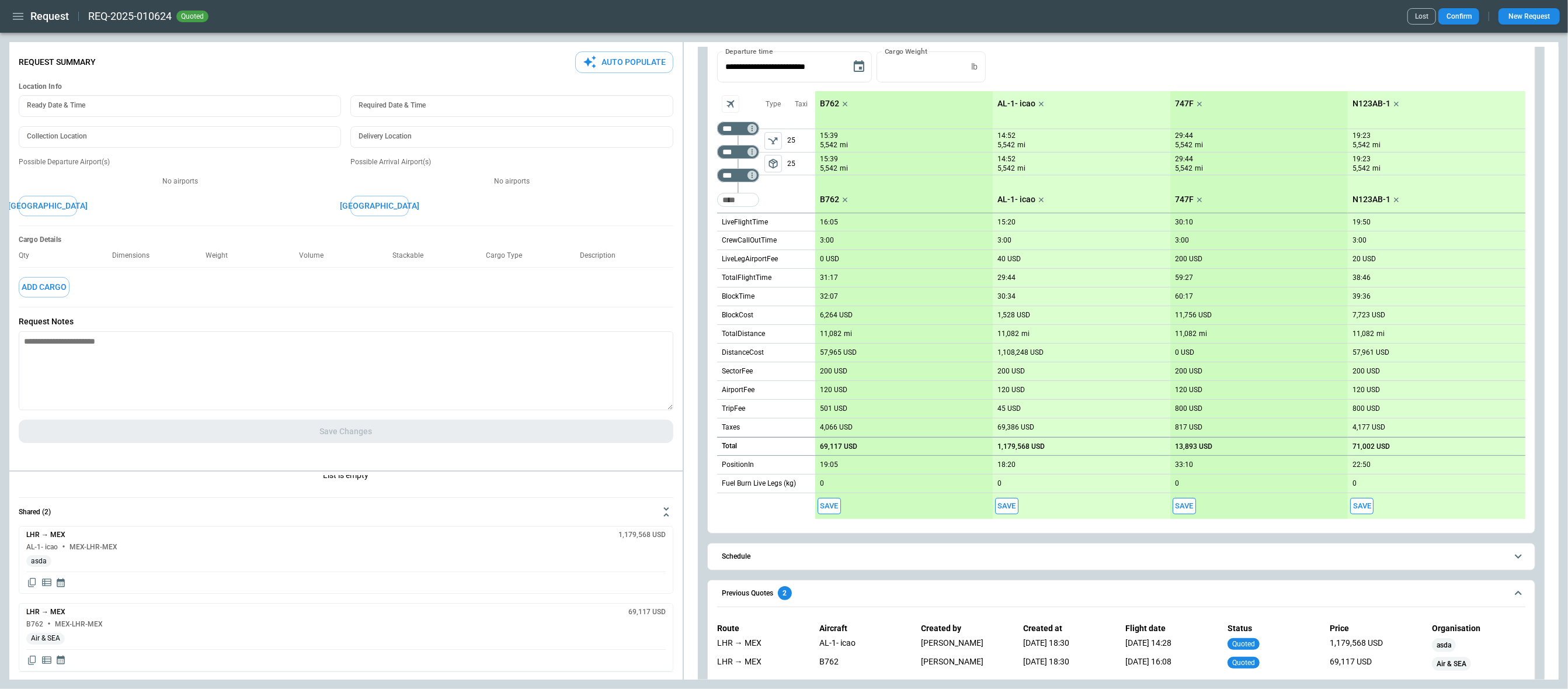
scroll to position [369, 0]
click at [17, 17] on icon "button" at bounding box center [17, 16] width 14 height 14
click at [28, 35] on li "Home" at bounding box center [52, 40] width 87 height 19
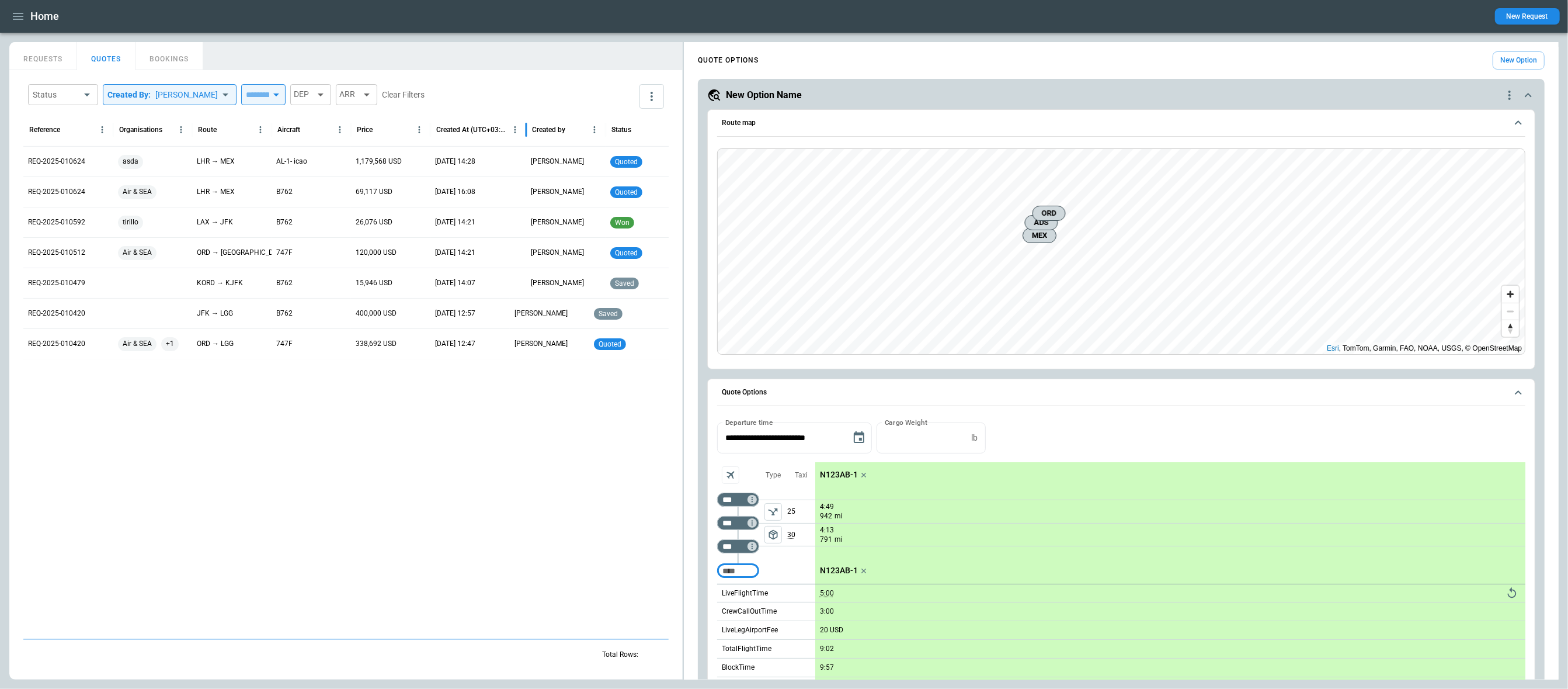
drag, startPoint x: 508, startPoint y: 132, endPoint x: 524, endPoint y: 132, distance: 16.0
click at [524, 132] on div at bounding box center [526, 130] width 6 height 33
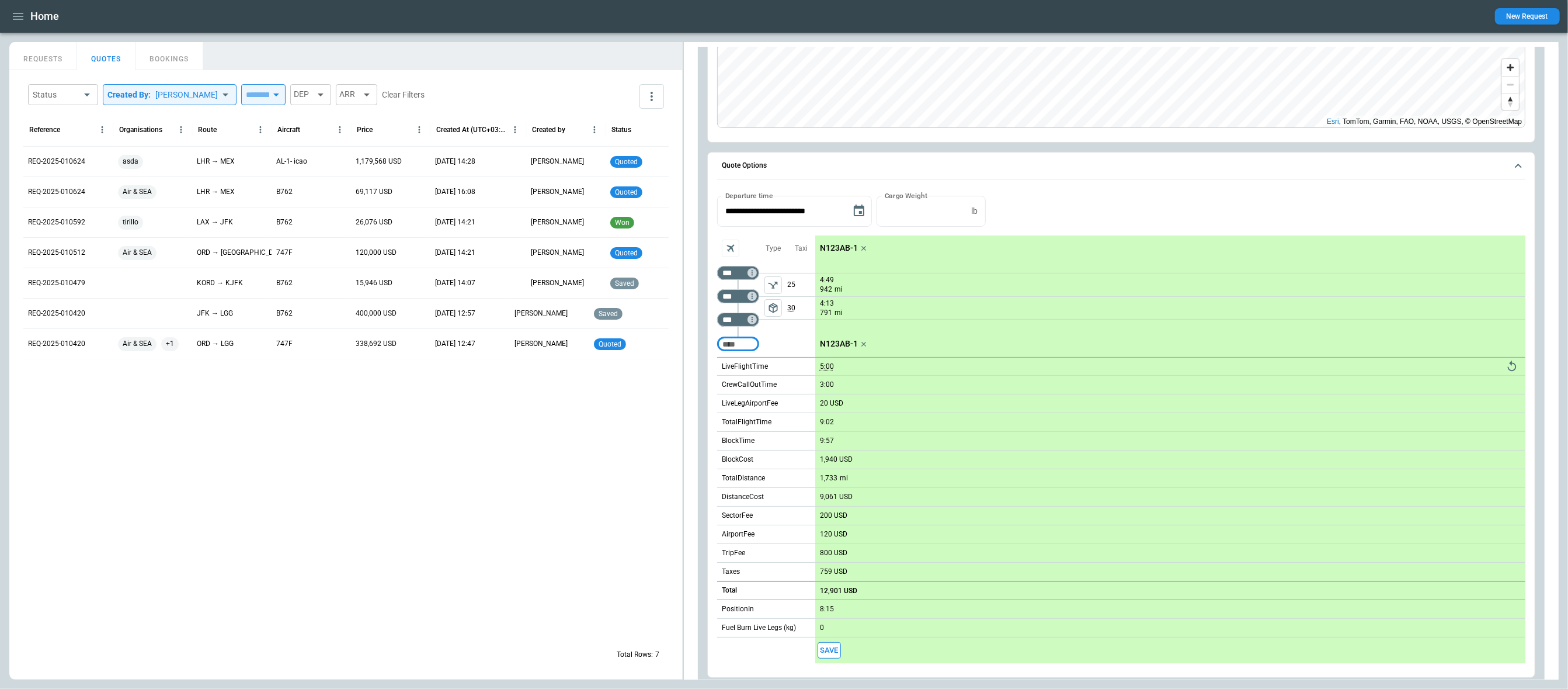
scroll to position [135, 0]
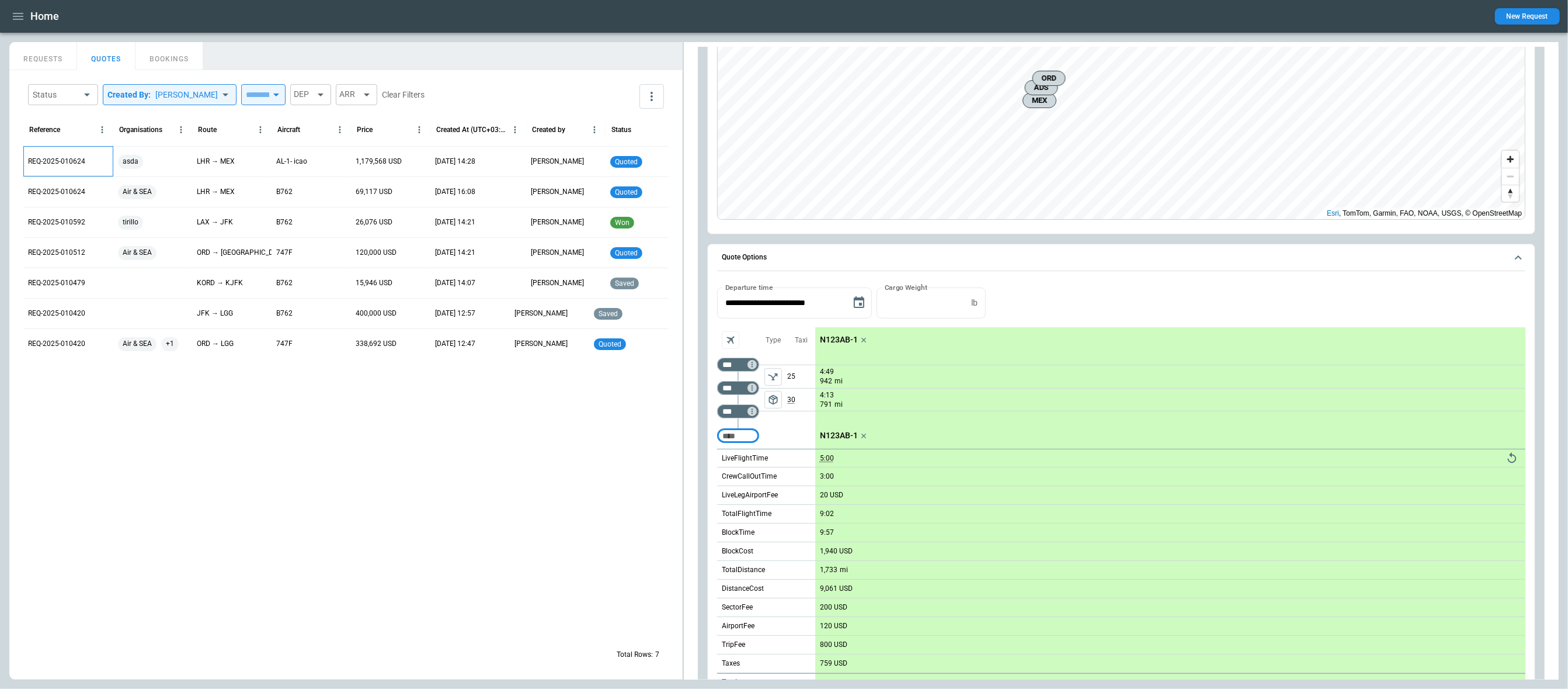
click at [73, 163] on p "REQ-2025-010624" at bounding box center [57, 162] width 57 height 10
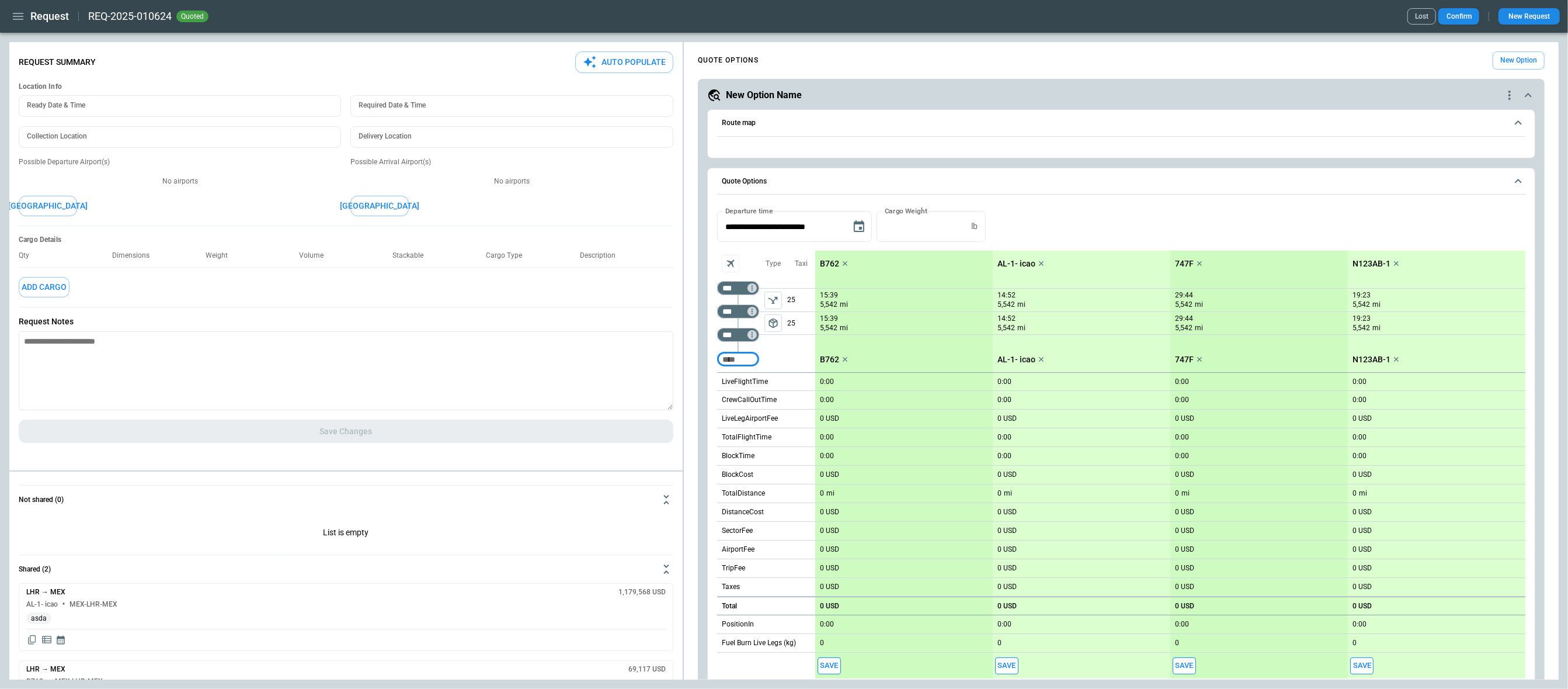
type textarea "*"
type input "**********"
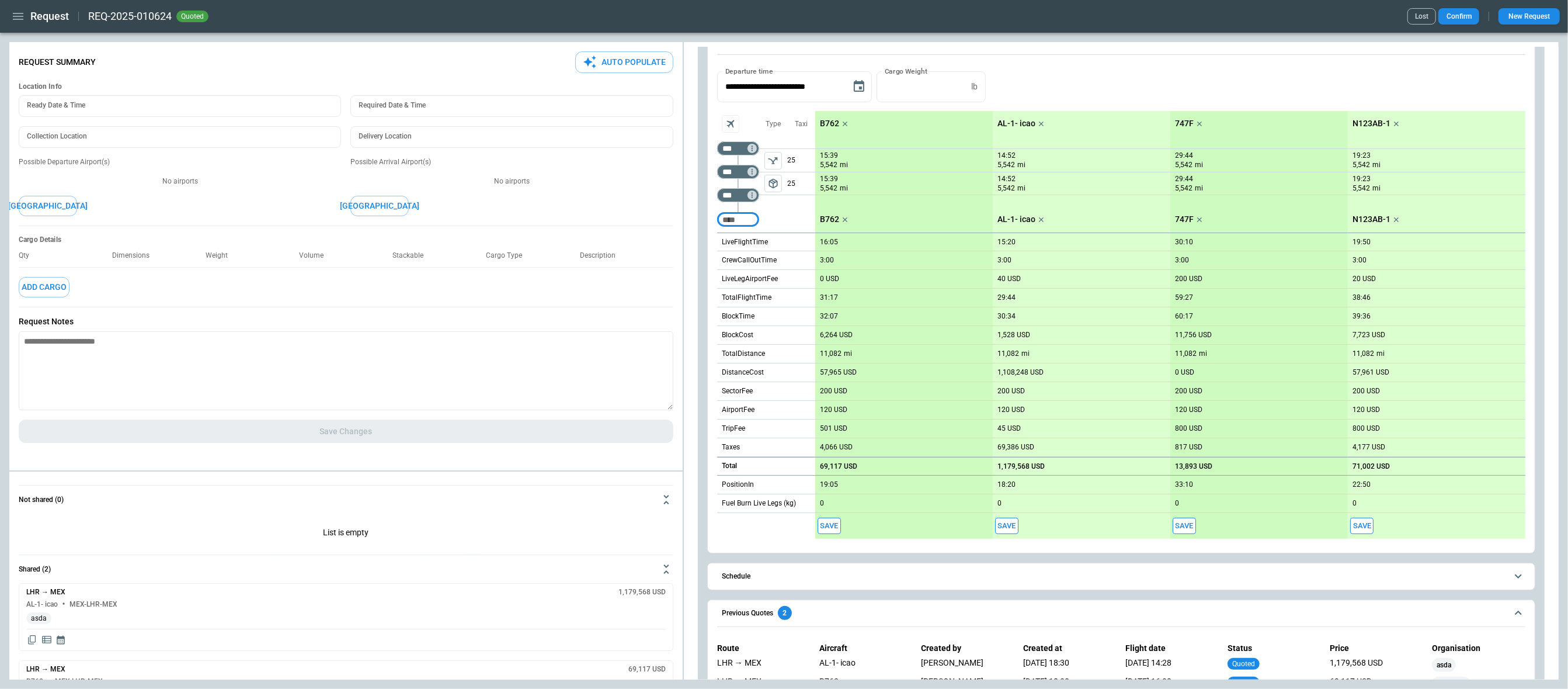
scroll to position [388, 0]
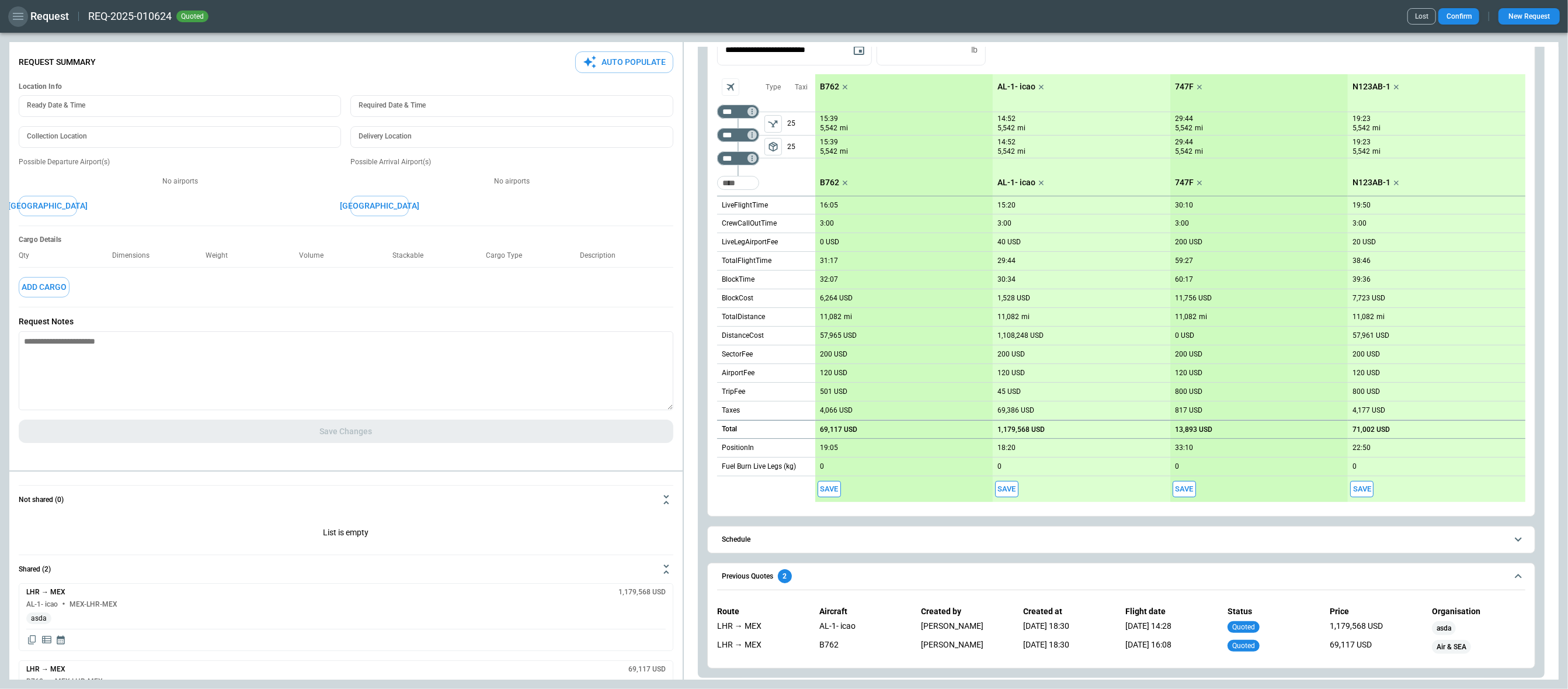
click at [23, 18] on icon "button" at bounding box center [17, 17] width 10 height 7
click at [34, 39] on li "Home" at bounding box center [52, 40] width 87 height 19
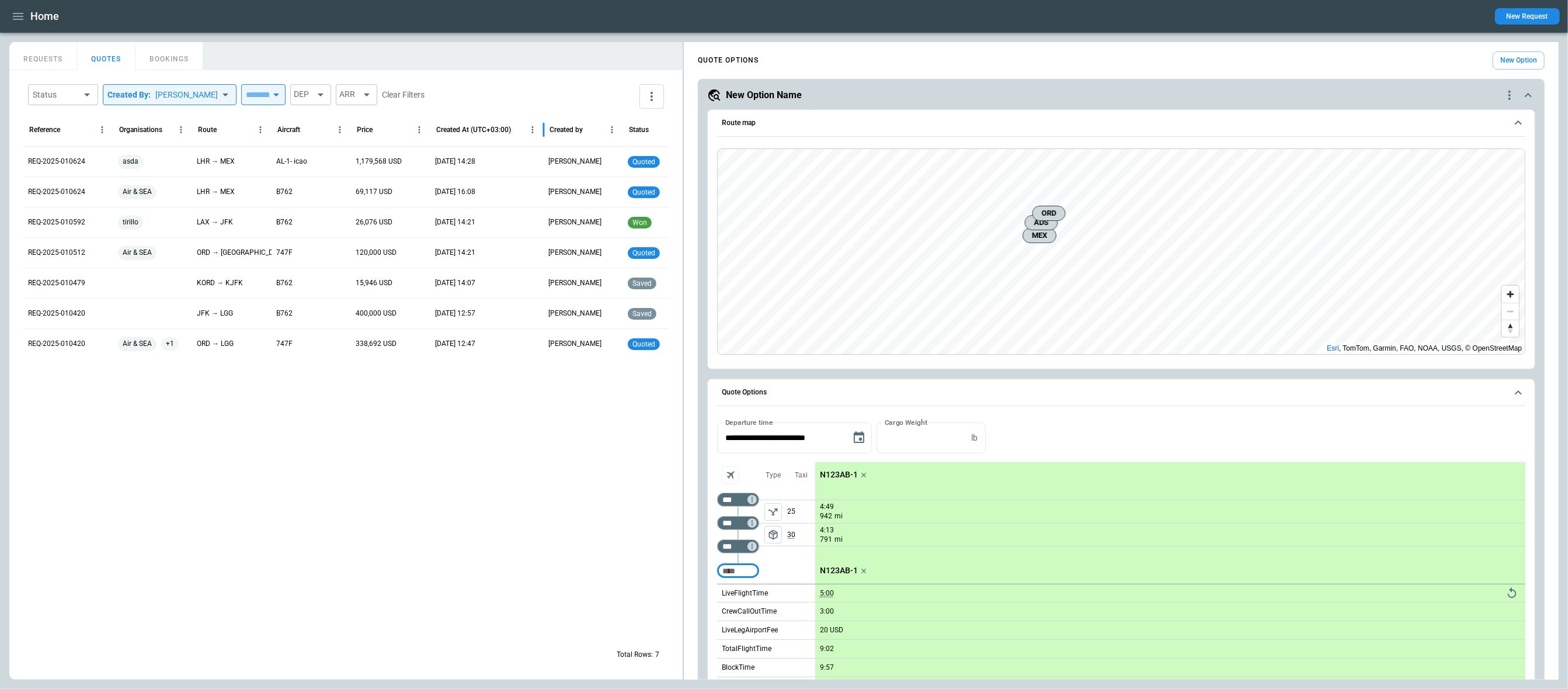
drag, startPoint x: 510, startPoint y: 134, endPoint x: 544, endPoint y: 134, distance: 34.0
click at [544, 134] on div at bounding box center [543, 130] width 6 height 33
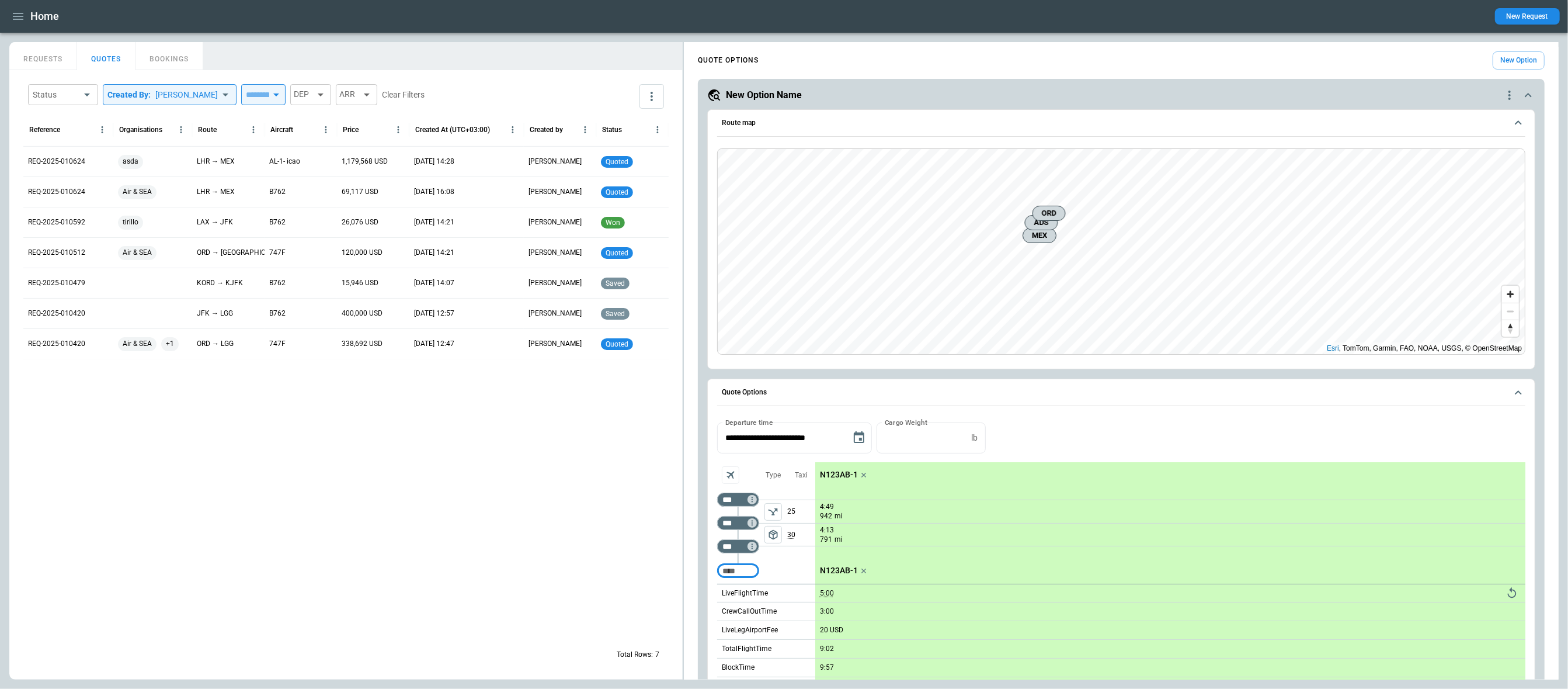
scroll to position [351, 0]
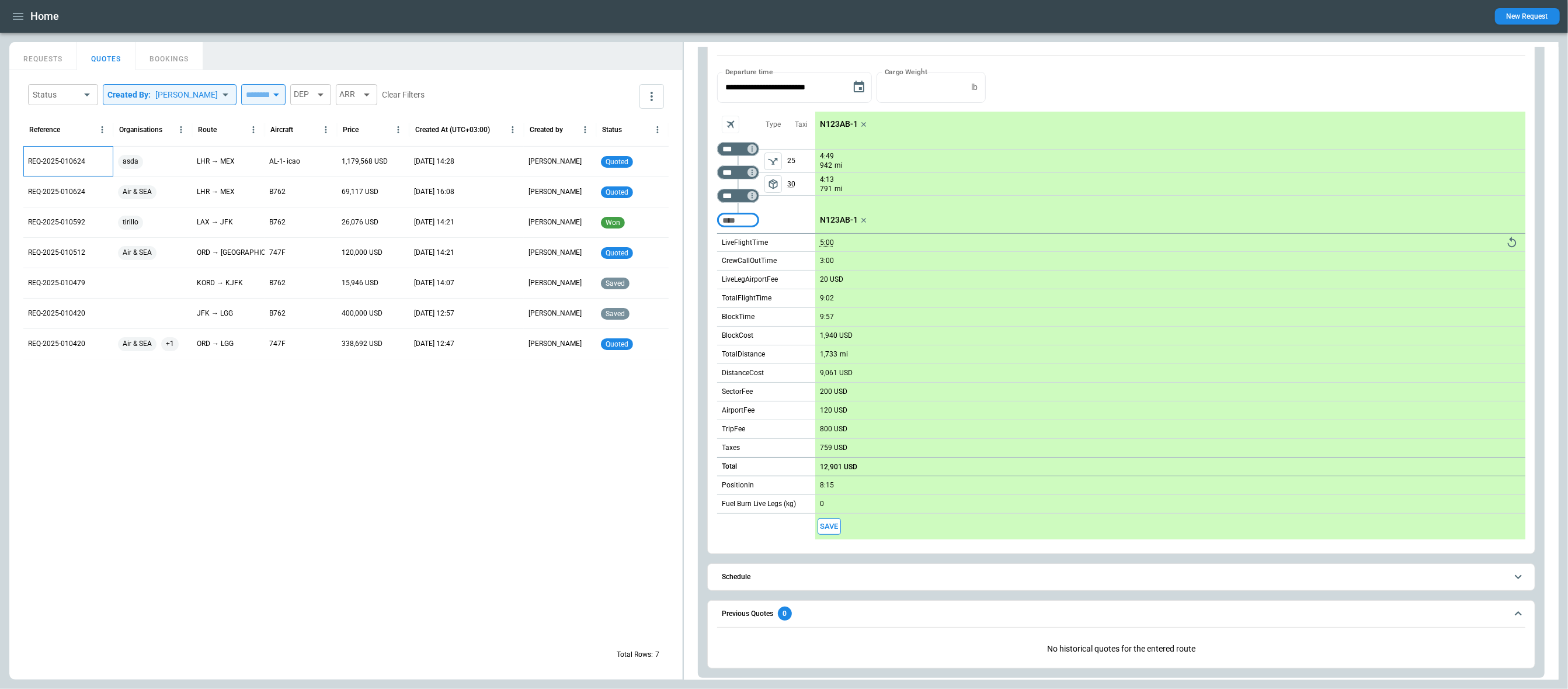
click at [52, 161] on p "REQ-2025-010624" at bounding box center [57, 162] width 57 height 10
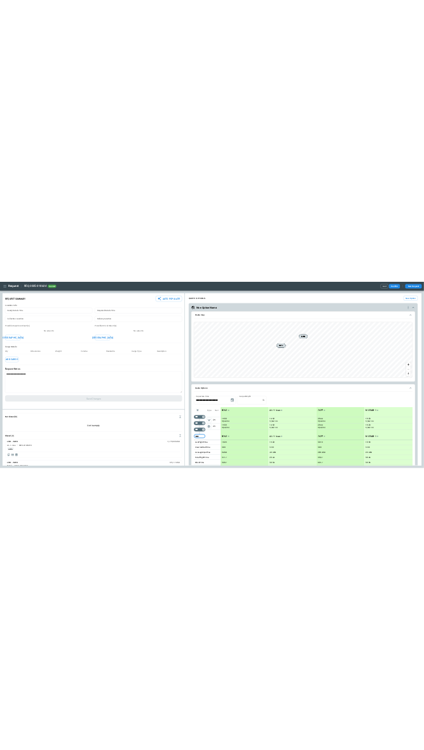
scroll to position [422, 0]
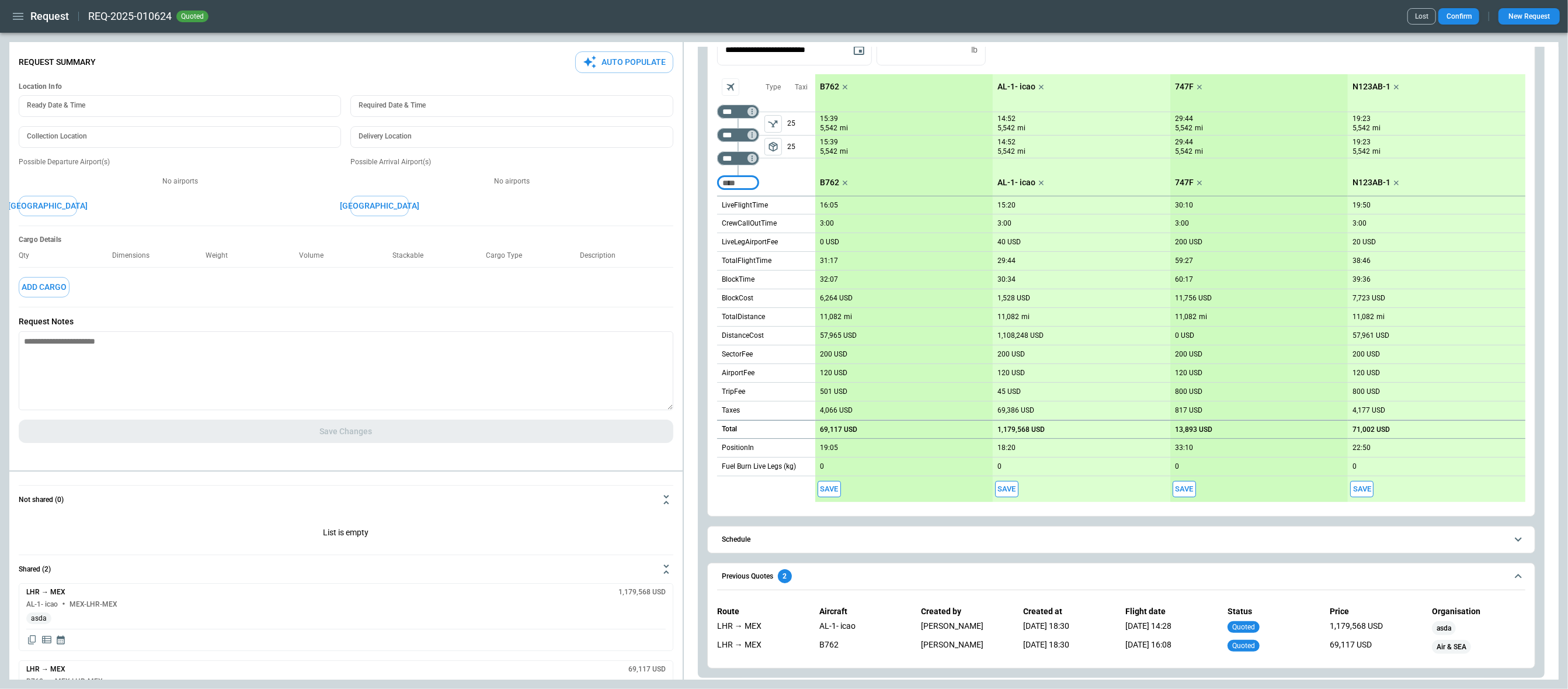
type textarea "*"
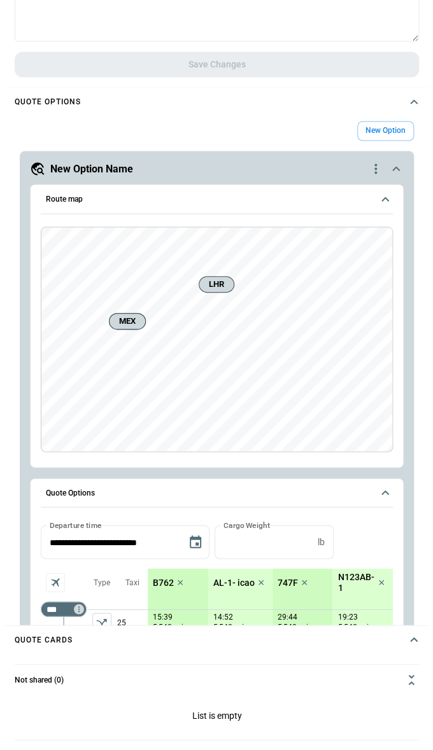
scroll to position [466, 0]
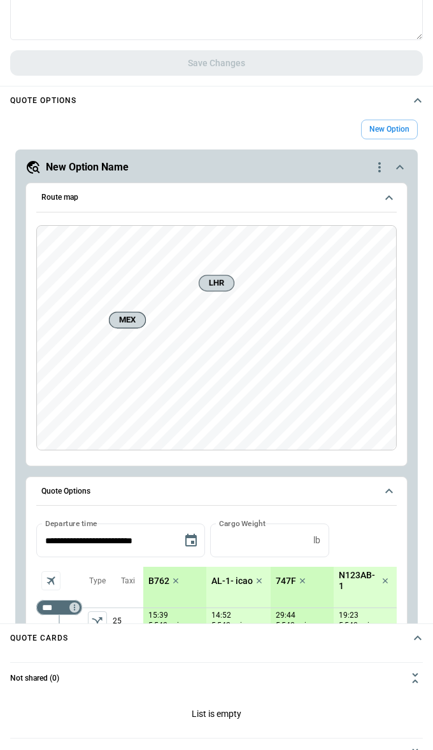
type textarea "*"
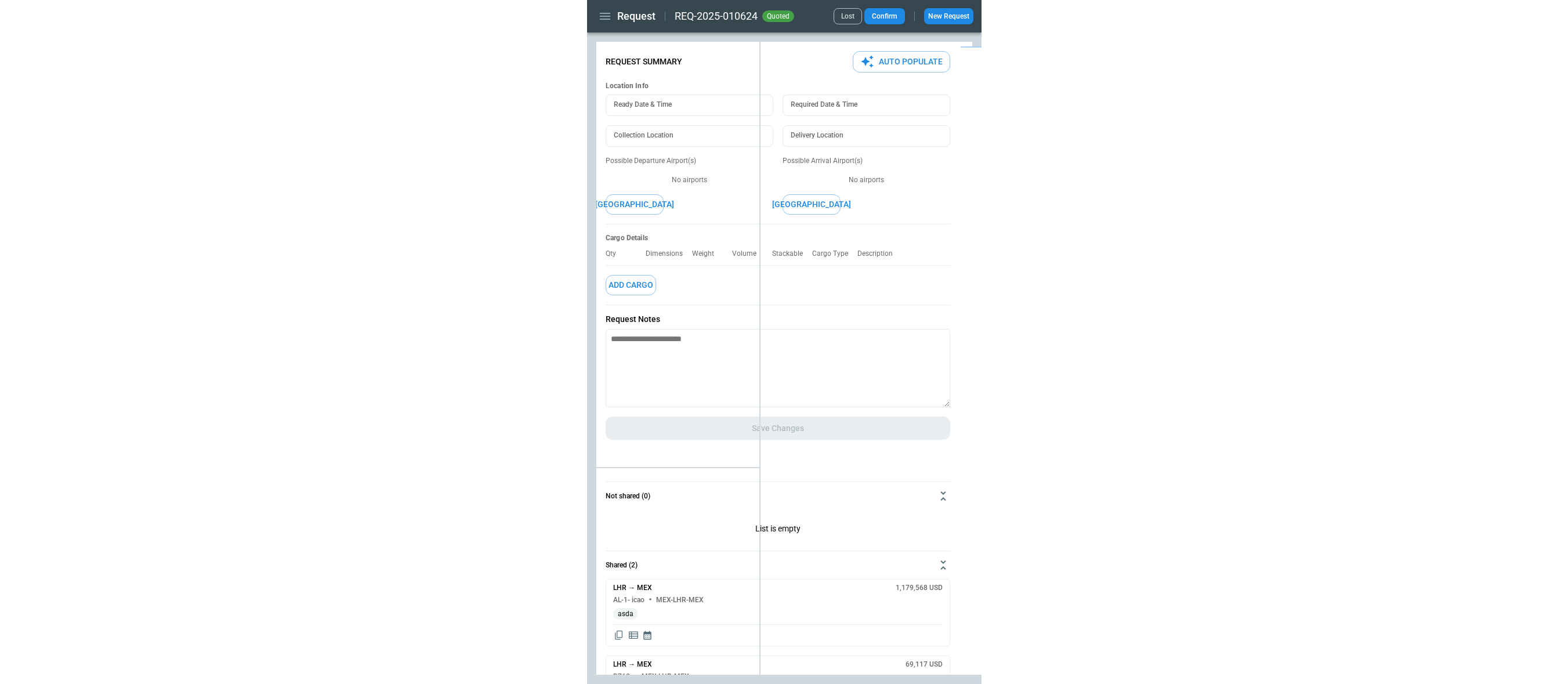
scroll to position [0, 0]
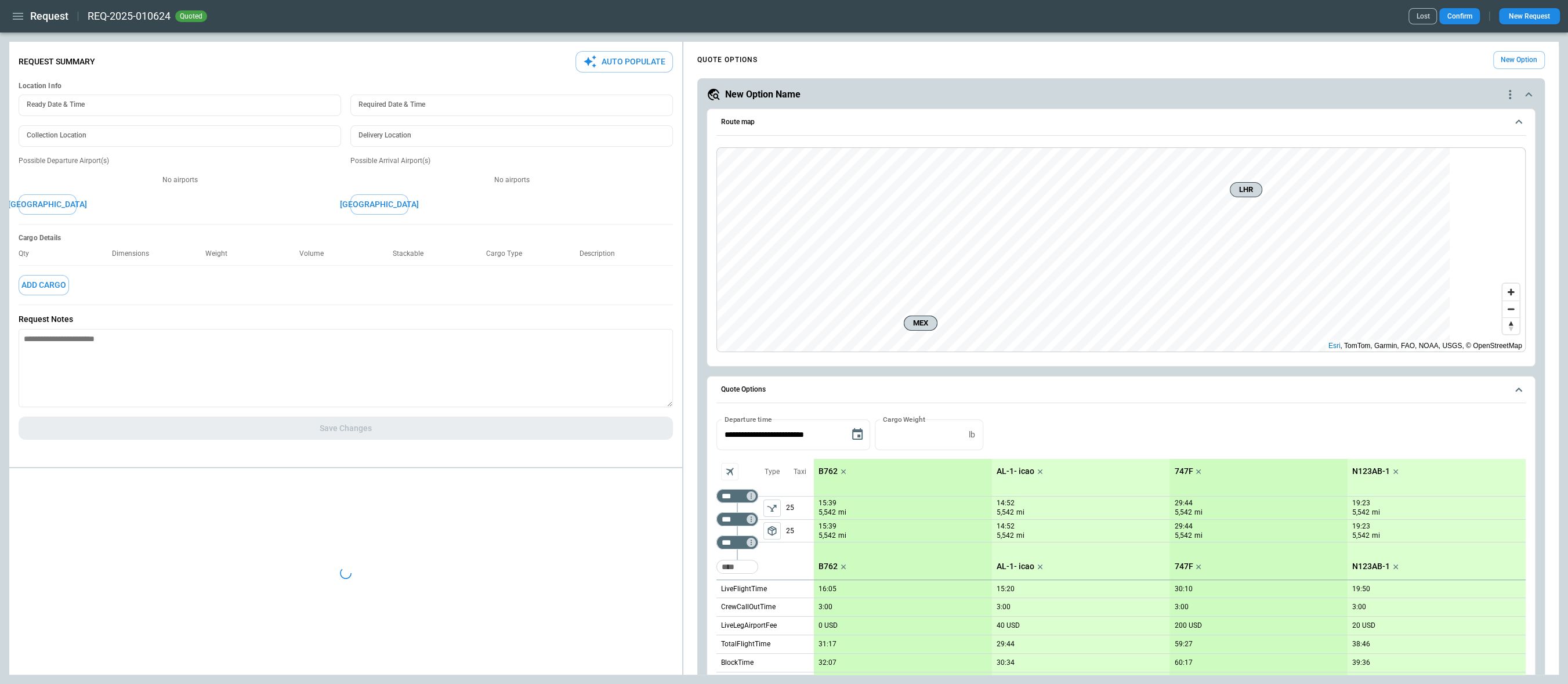
type textarea "*"
